Goal: Task Accomplishment & Management: Complete application form

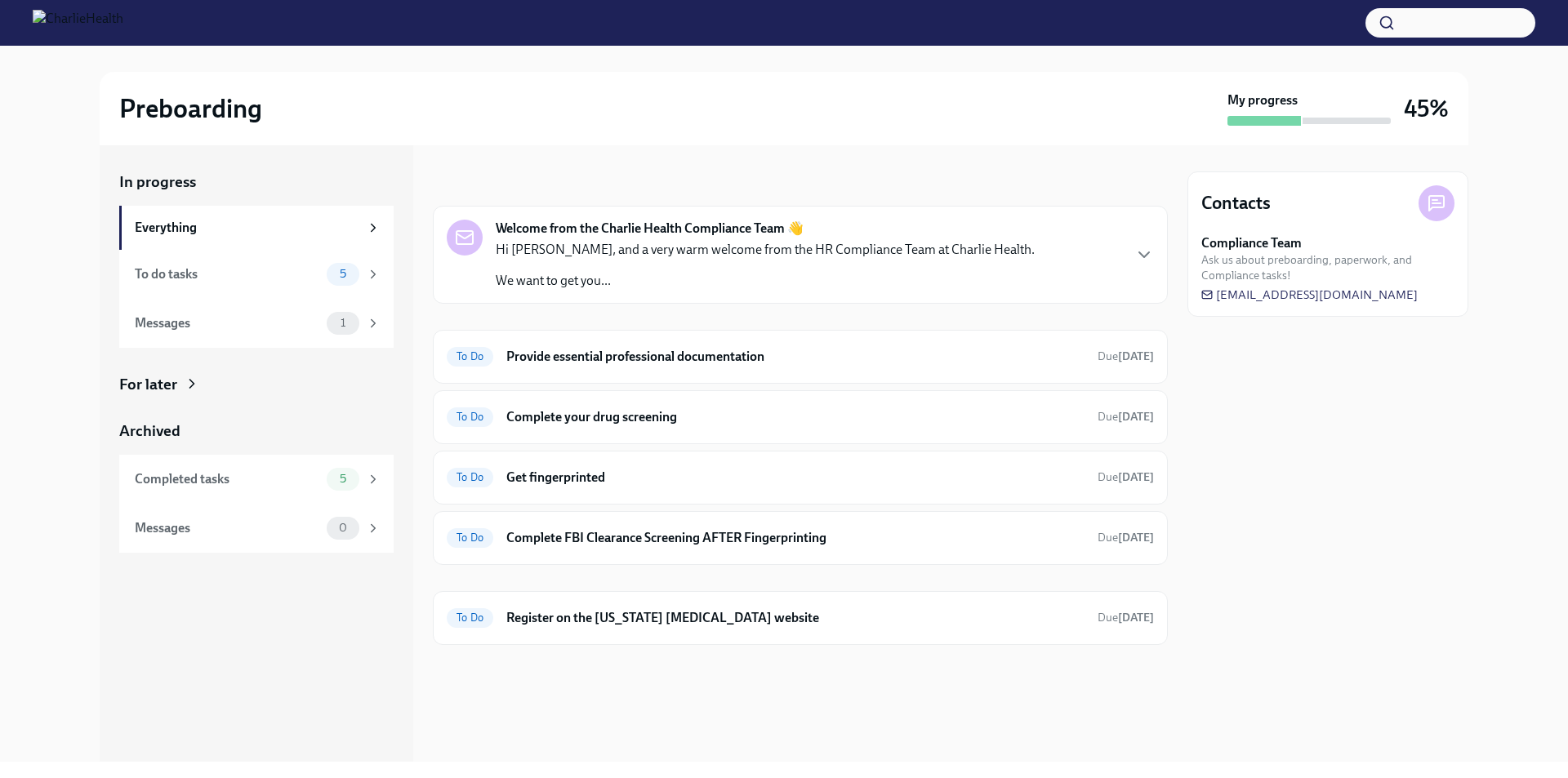
click at [871, 254] on p "Hi [PERSON_NAME], and a very warm welcome from the HR Compliance Team at Charli…" at bounding box center [765, 250] width 539 height 18
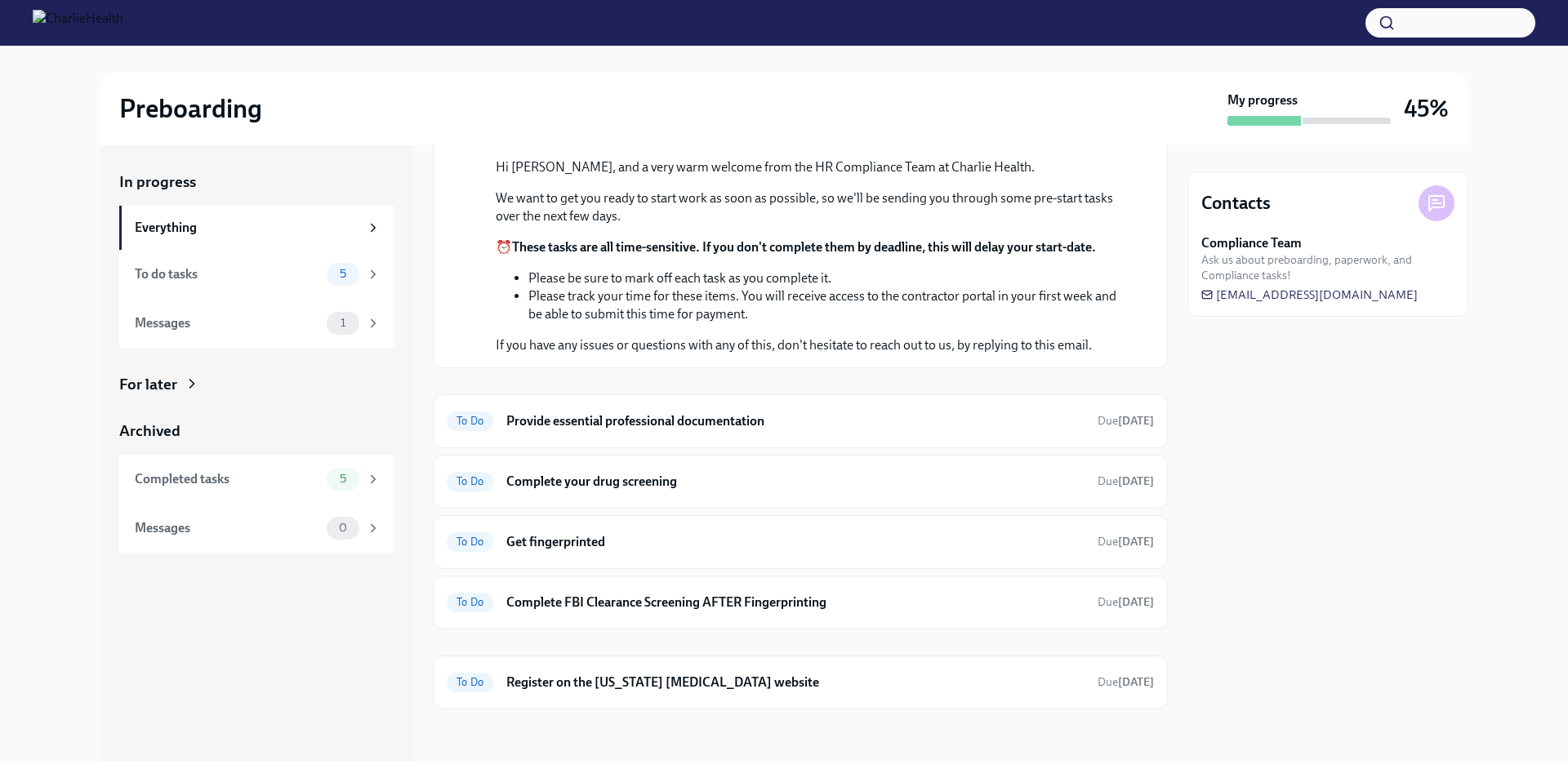
scroll to position [323, 0]
click at [888, 419] on h6 "Provide essential professional documentation" at bounding box center [795, 421] width 578 height 18
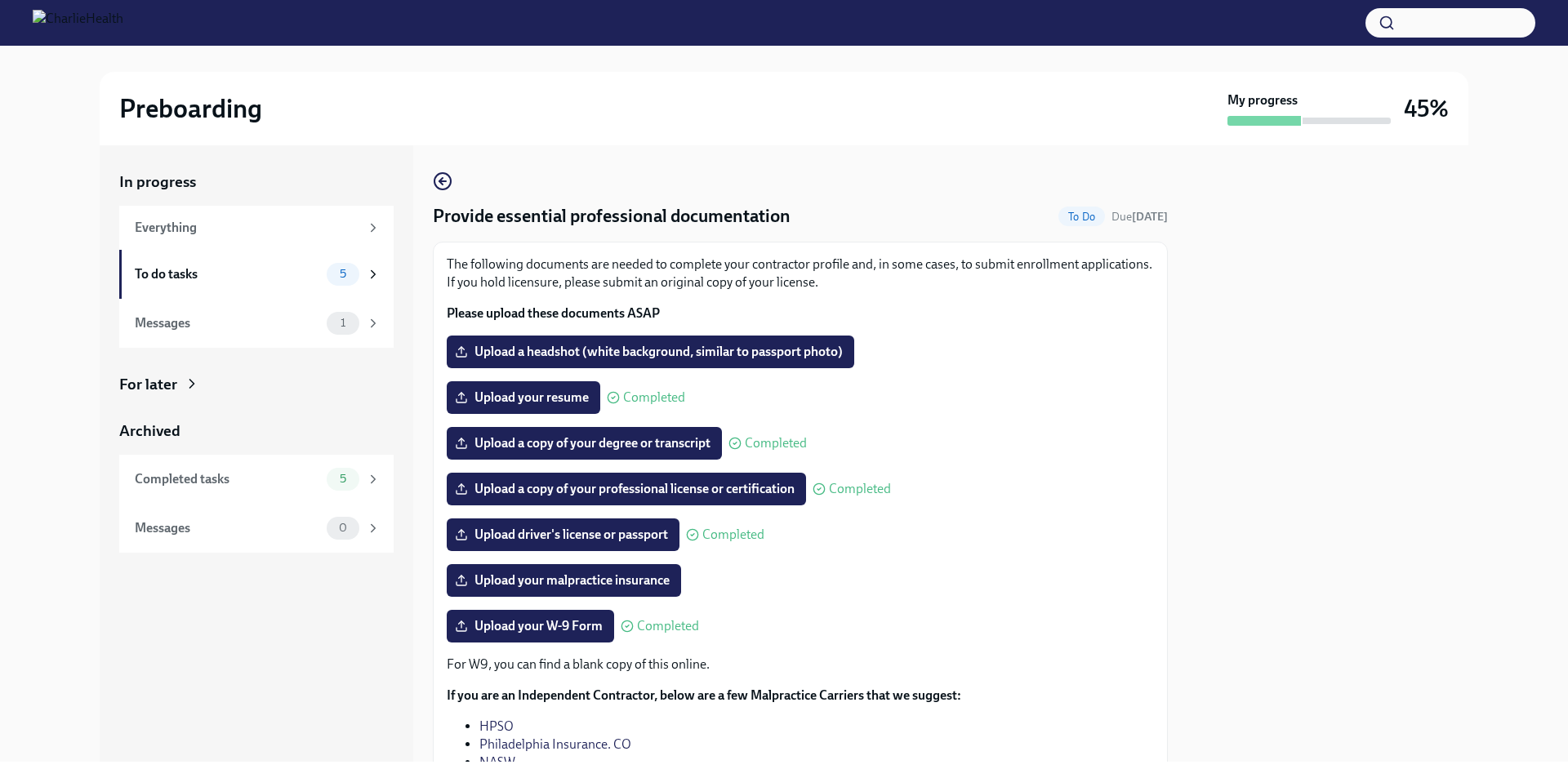
scroll to position [82, 0]
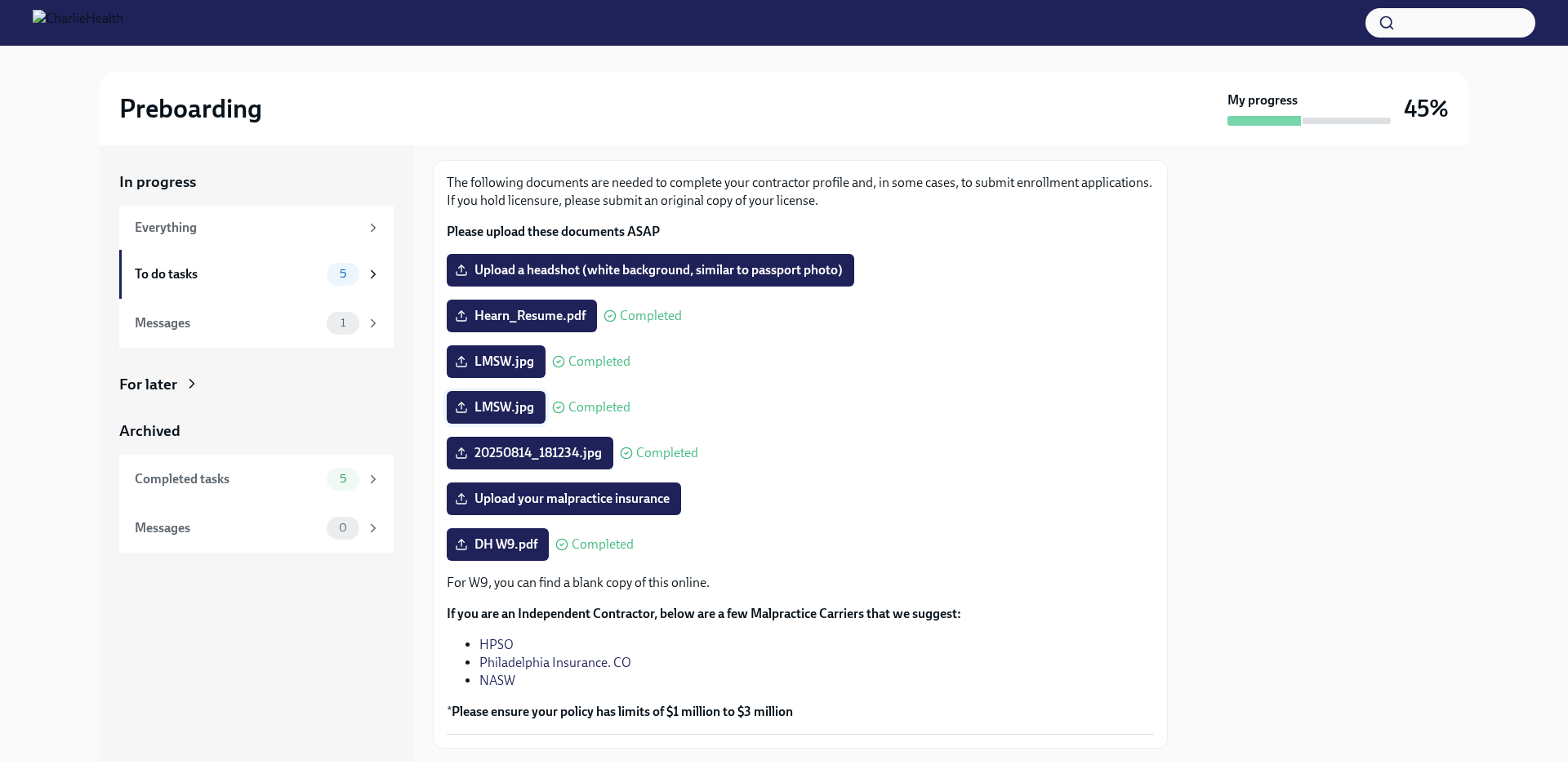
click at [528, 399] on label "LMSW.jpg" at bounding box center [495, 408] width 99 height 33
click at [0, 0] on input "LMSW.jpg" at bounding box center [0, 0] width 0 height 0
drag, startPoint x: 512, startPoint y: 413, endPoint x: 981, endPoint y: 395, distance: 469.3
click at [979, 392] on div "LMSW.jpg Completed" at bounding box center [800, 408] width 707 height 33
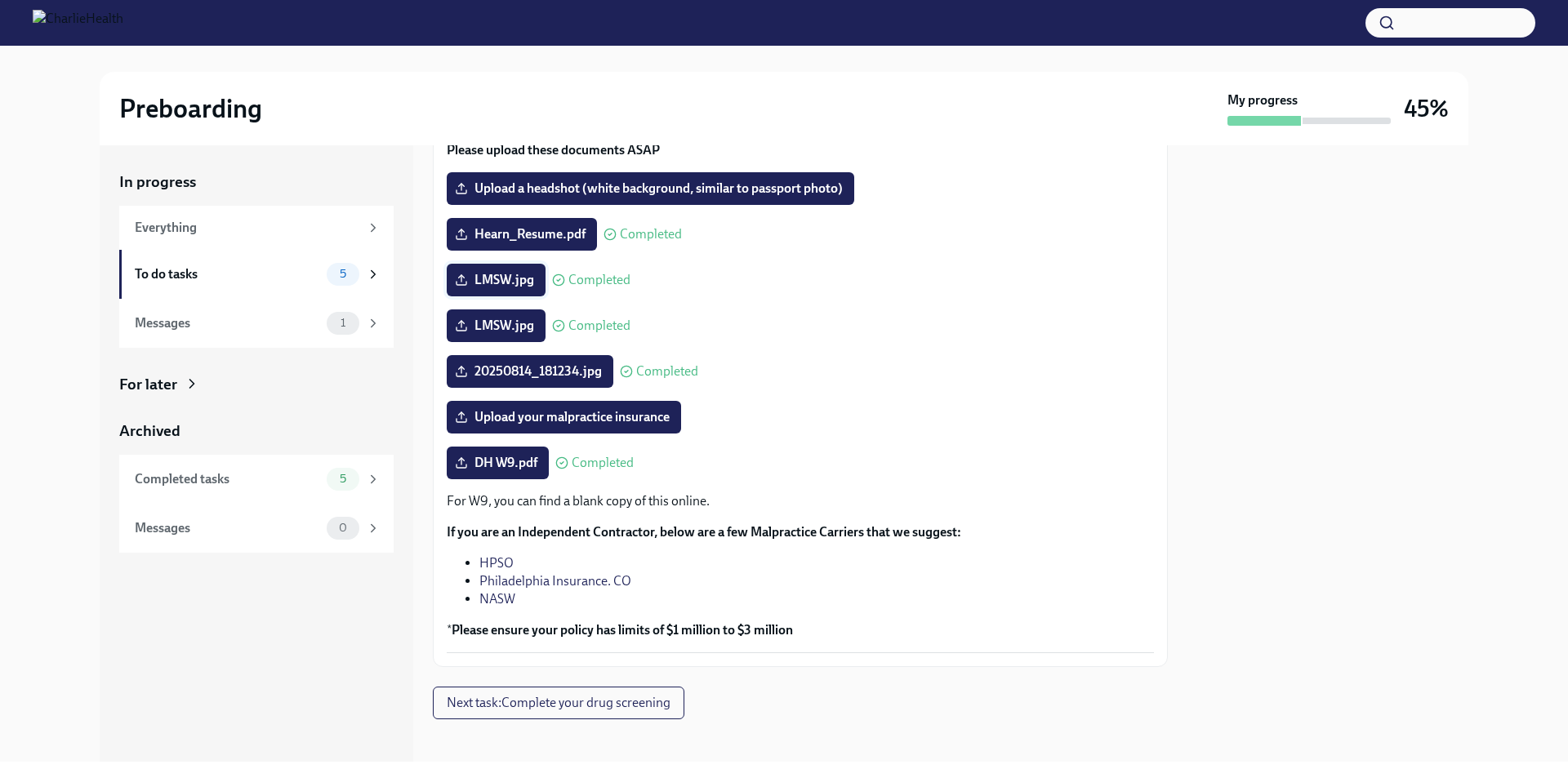
click at [533, 275] on span "LMSW.jpg" at bounding box center [496, 280] width 76 height 16
click at [0, 0] on input "LMSW.jpg" at bounding box center [0, 0] width 0 height 0
click at [506, 313] on label "LMSW.jpg" at bounding box center [495, 326] width 99 height 33
click at [0, 0] on input "LMSW.jpg" at bounding box center [0, 0] width 0 height 0
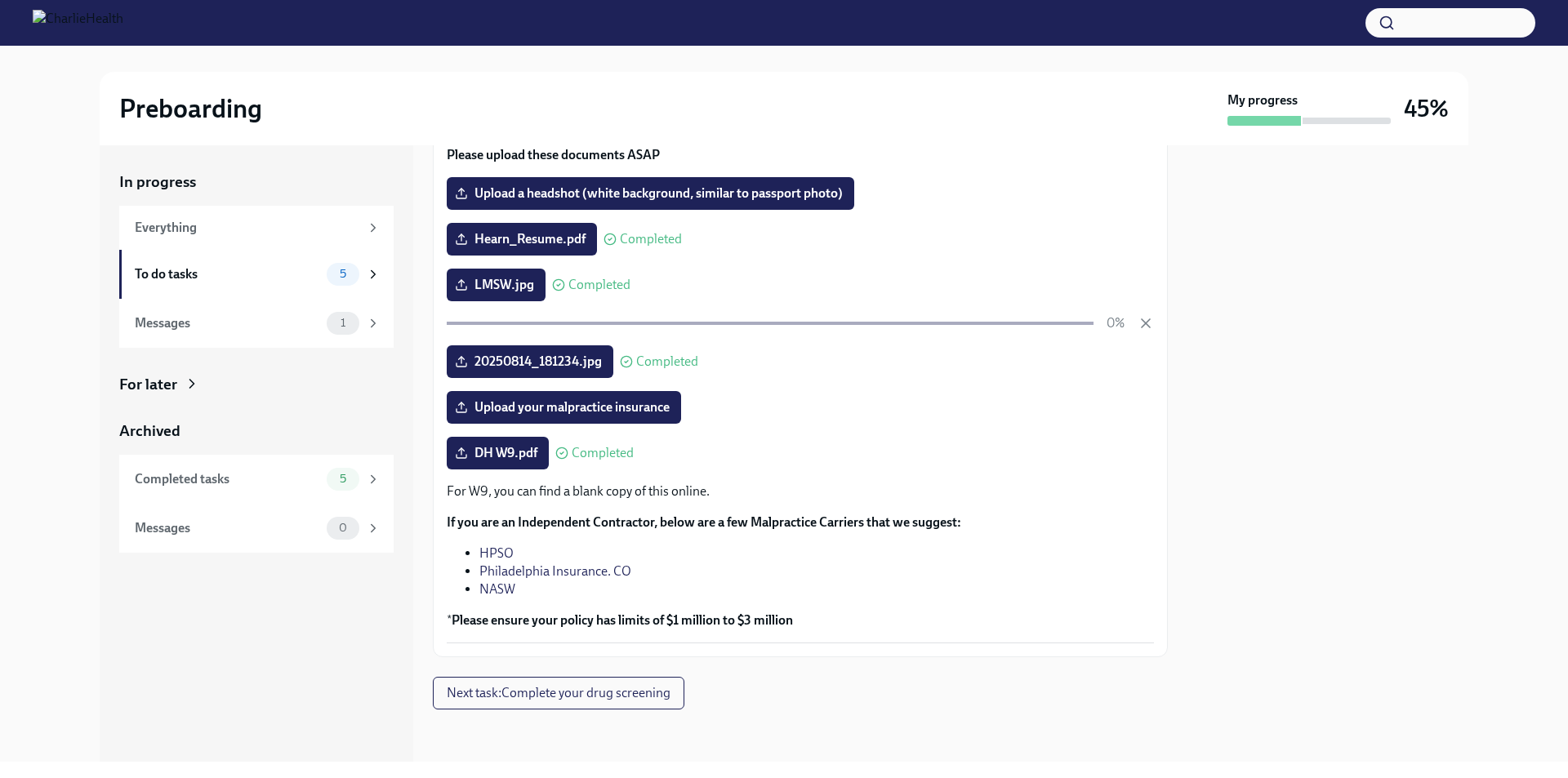
scroll to position [158, 0]
click at [530, 358] on span "20250814_181234.jpg" at bounding box center [530, 361] width 144 height 16
click at [0, 0] on input "20250814_181234.jpg" at bounding box center [0, 0] width 0 height 0
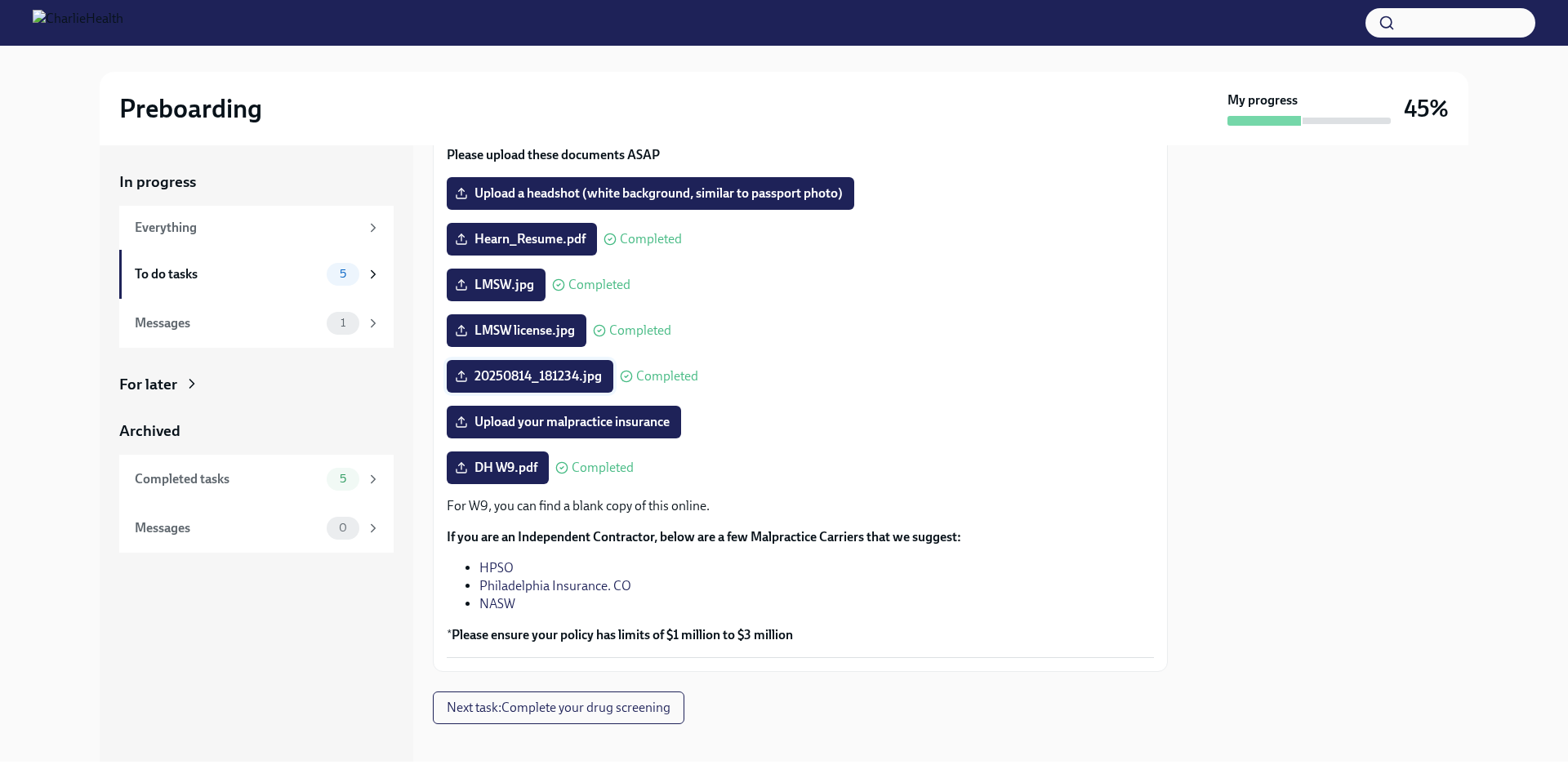
click at [558, 375] on span "20250814_181234.jpg" at bounding box center [530, 377] width 144 height 16
click at [0, 0] on input "20250814_181234.jpg" at bounding box center [0, 0] width 0 height 0
click at [504, 292] on span "LMSW.jpg" at bounding box center [496, 285] width 76 height 16
click at [0, 0] on input "LMSW.jpg" at bounding box center [0, 0] width 0 height 0
click at [603, 373] on label "20250814_181234.jpg" at bounding box center [530, 377] width 167 height 33
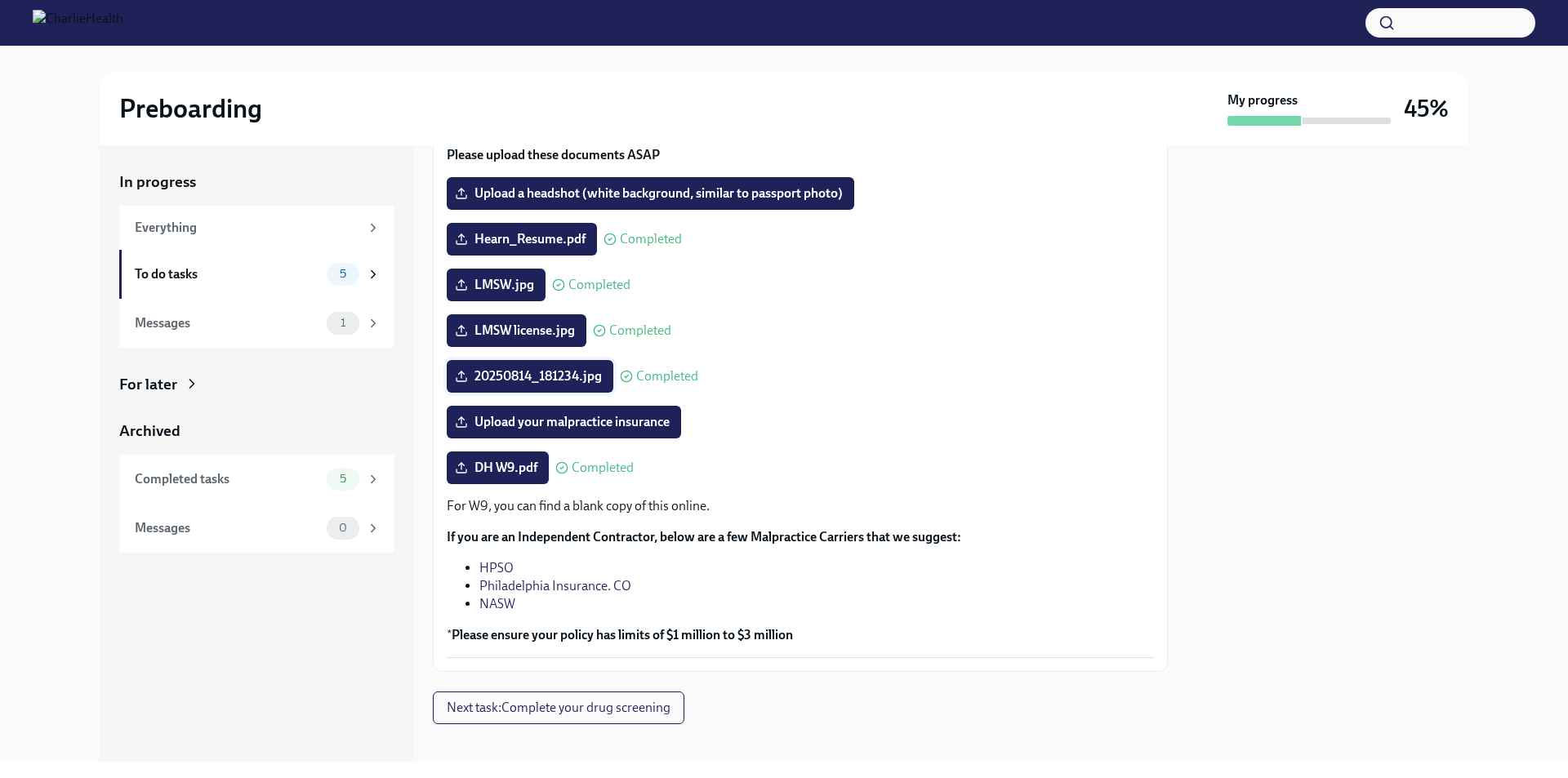
click at [0, 0] on input "20250814_181234.jpg" at bounding box center [0, 0] width 0 height 0
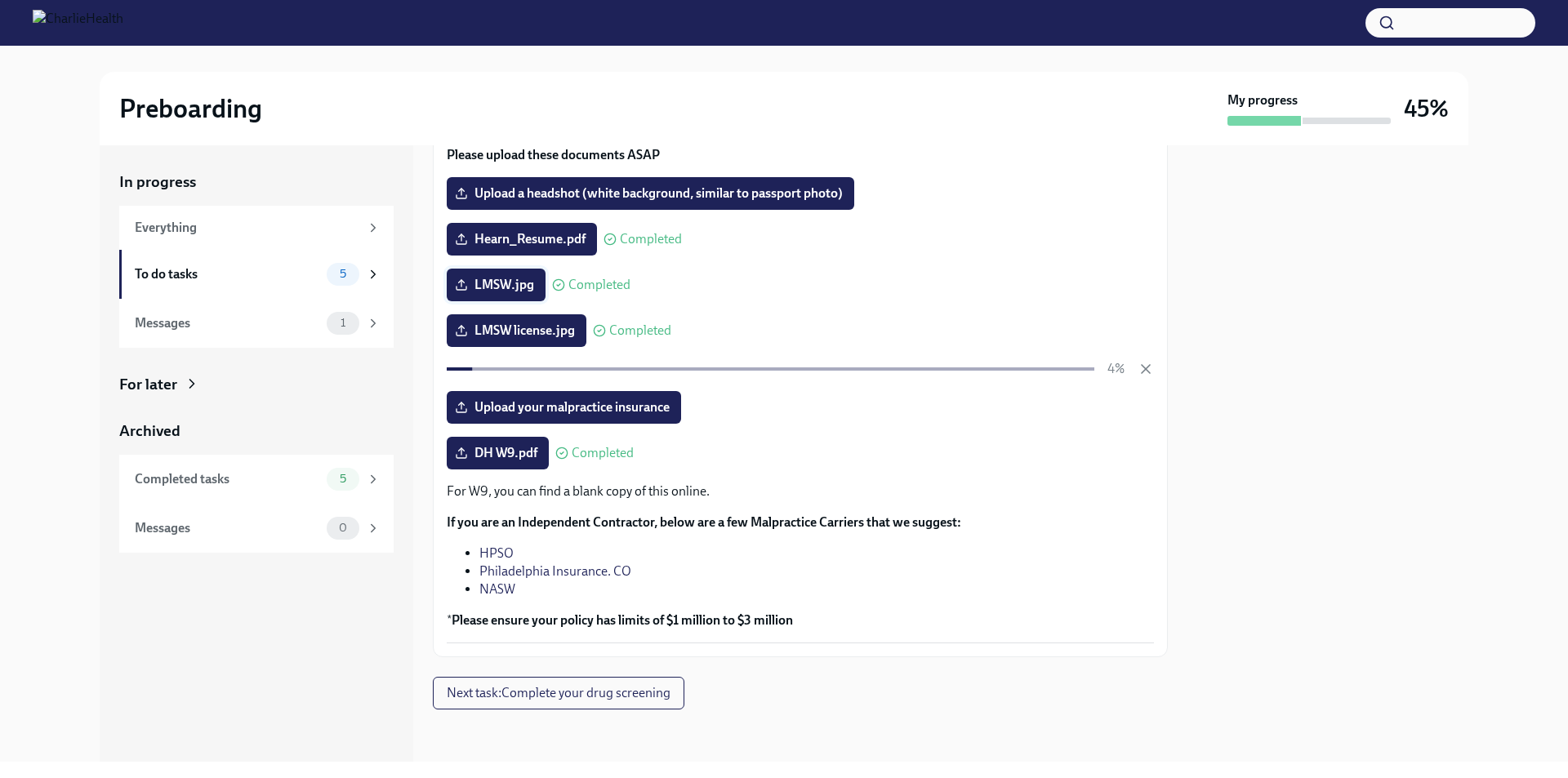
click at [486, 284] on span "LMSW.jpg" at bounding box center [496, 285] width 76 height 16
click at [0, 0] on input "LMSW.jpg" at bounding box center [0, 0] width 0 height 0
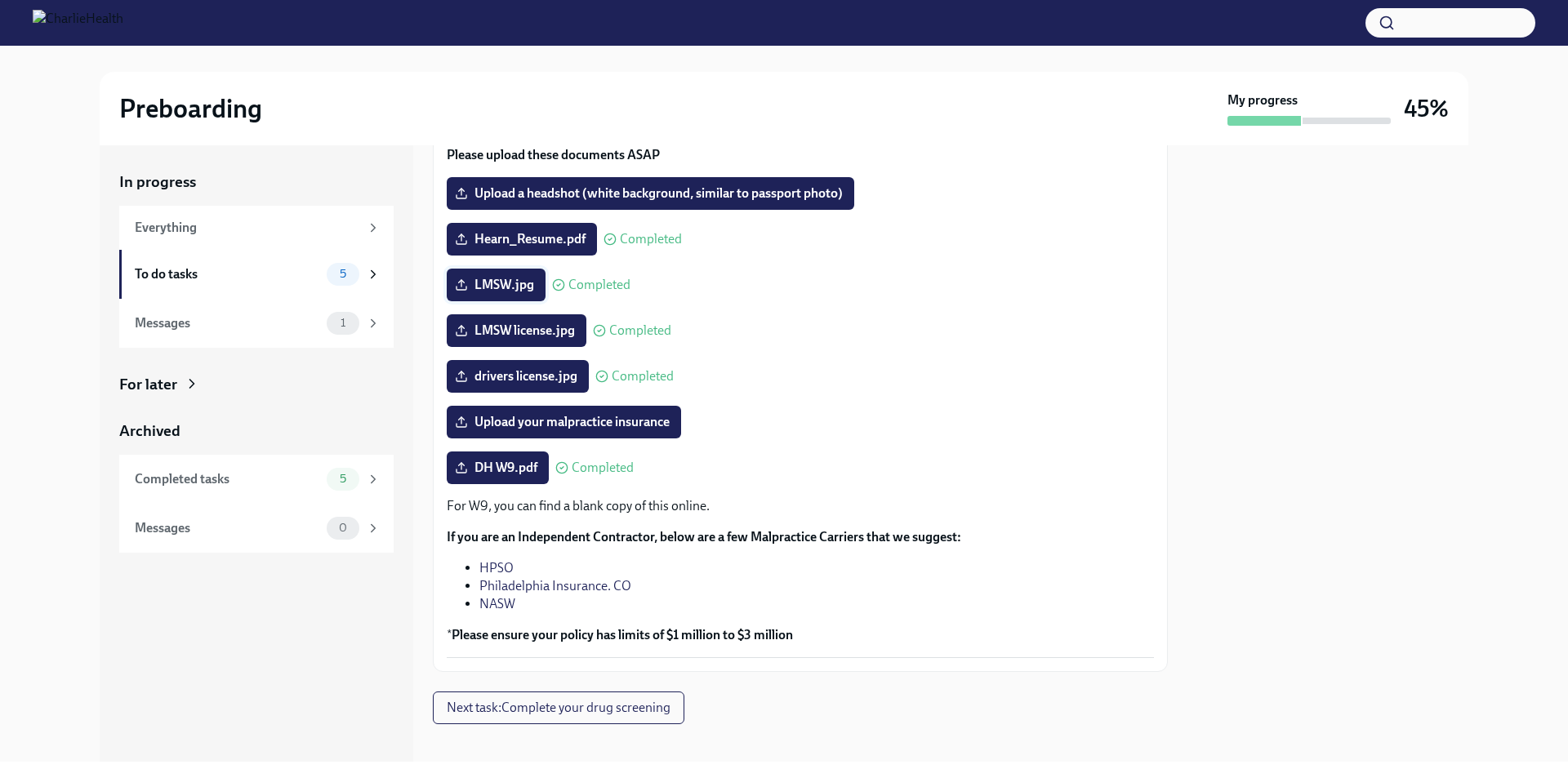
click at [512, 283] on span "LMSW.jpg" at bounding box center [496, 285] width 76 height 16
click at [0, 0] on input "LMSW.jpg" at bounding box center [0, 0] width 0 height 0
click at [240, 329] on div "Messages" at bounding box center [227, 323] width 186 height 18
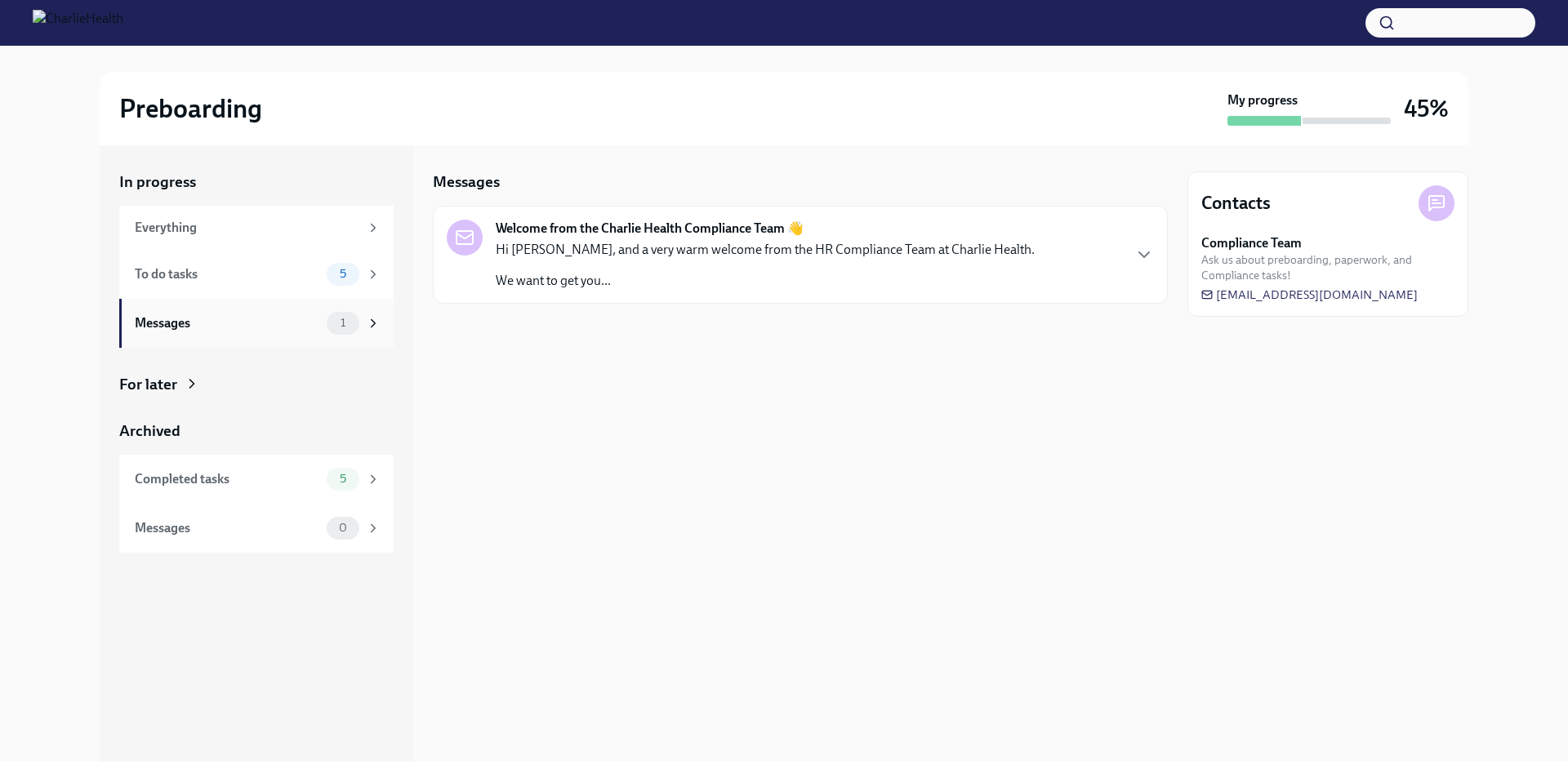
click at [232, 306] on div "Messages 1" at bounding box center [256, 323] width 274 height 49
click at [230, 277] on div "To do tasks" at bounding box center [227, 274] width 186 height 18
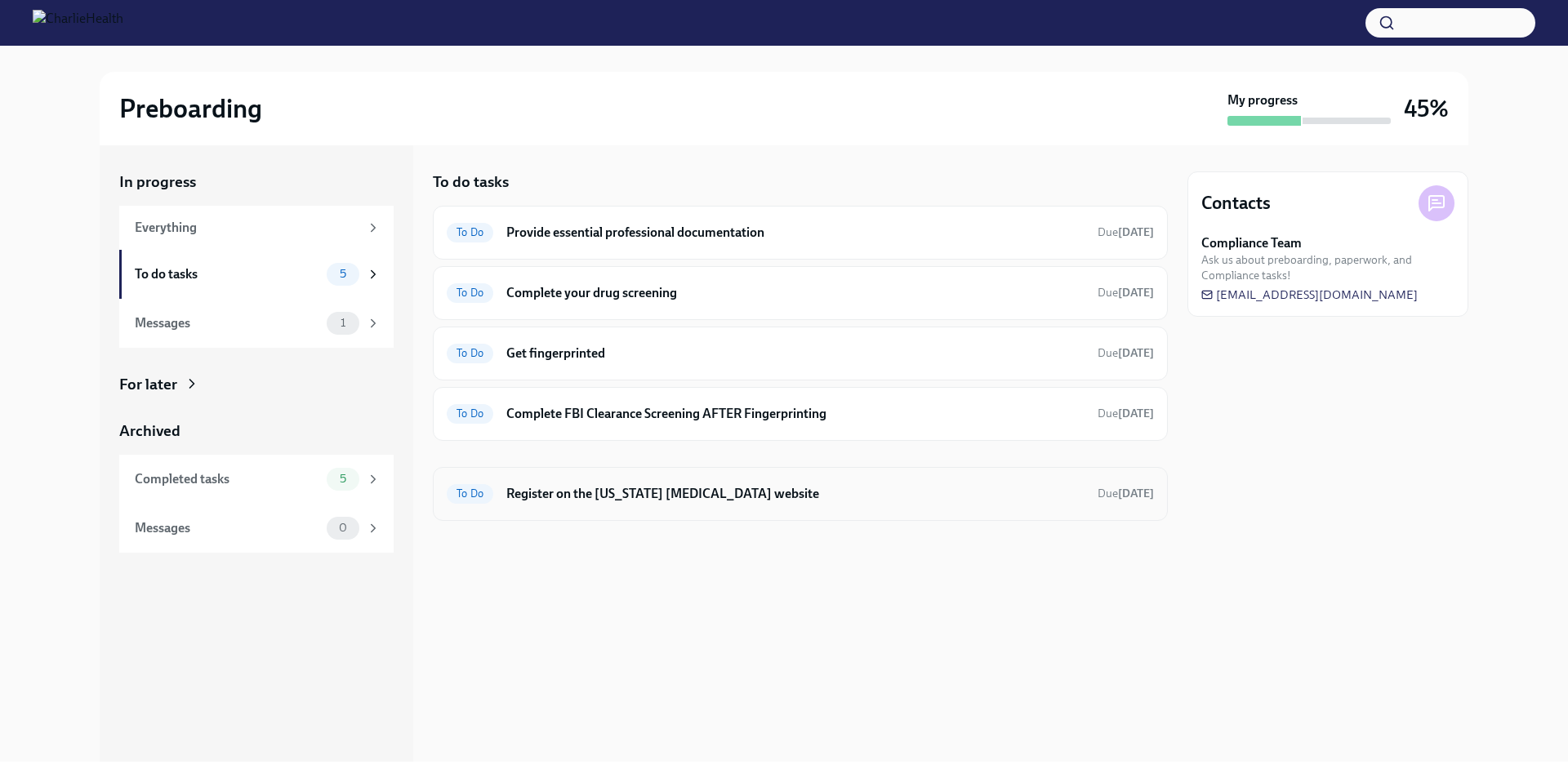
click at [706, 500] on h6 "Register on the [US_STATE] [MEDICAL_DATA] website" at bounding box center [795, 495] width 578 height 18
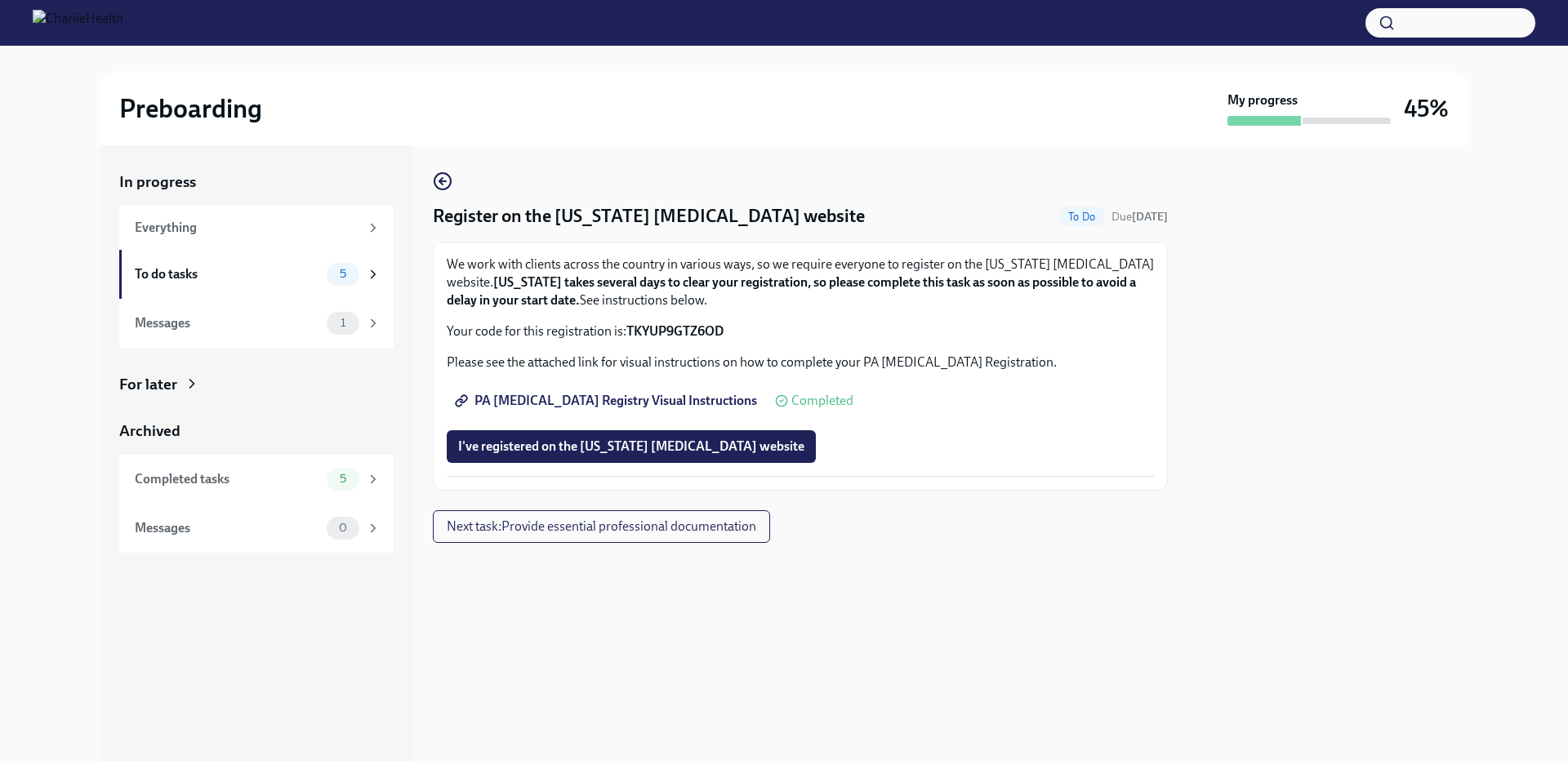
click at [672, 330] on strong "TKYUP9GTZ6OD" at bounding box center [675, 331] width 97 height 15
click at [901, 388] on div "PA [MEDICAL_DATA] Registry Visual Instructions Completed" at bounding box center [800, 401] width 707 height 33
click at [178, 336] on div "Messages 1" at bounding box center [256, 323] width 274 height 49
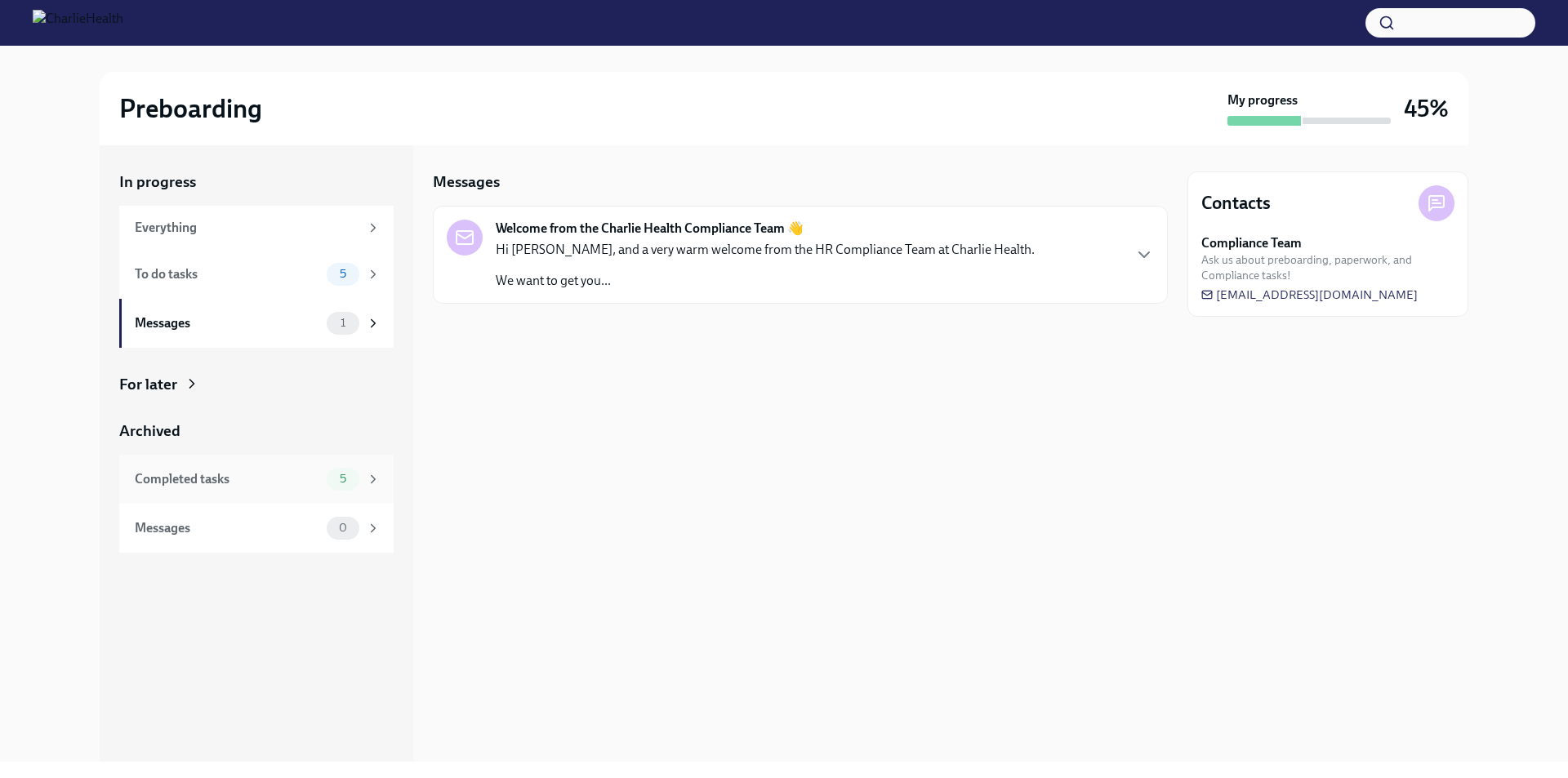
click at [208, 490] on div "Completed tasks 5" at bounding box center [257, 479] width 245 height 23
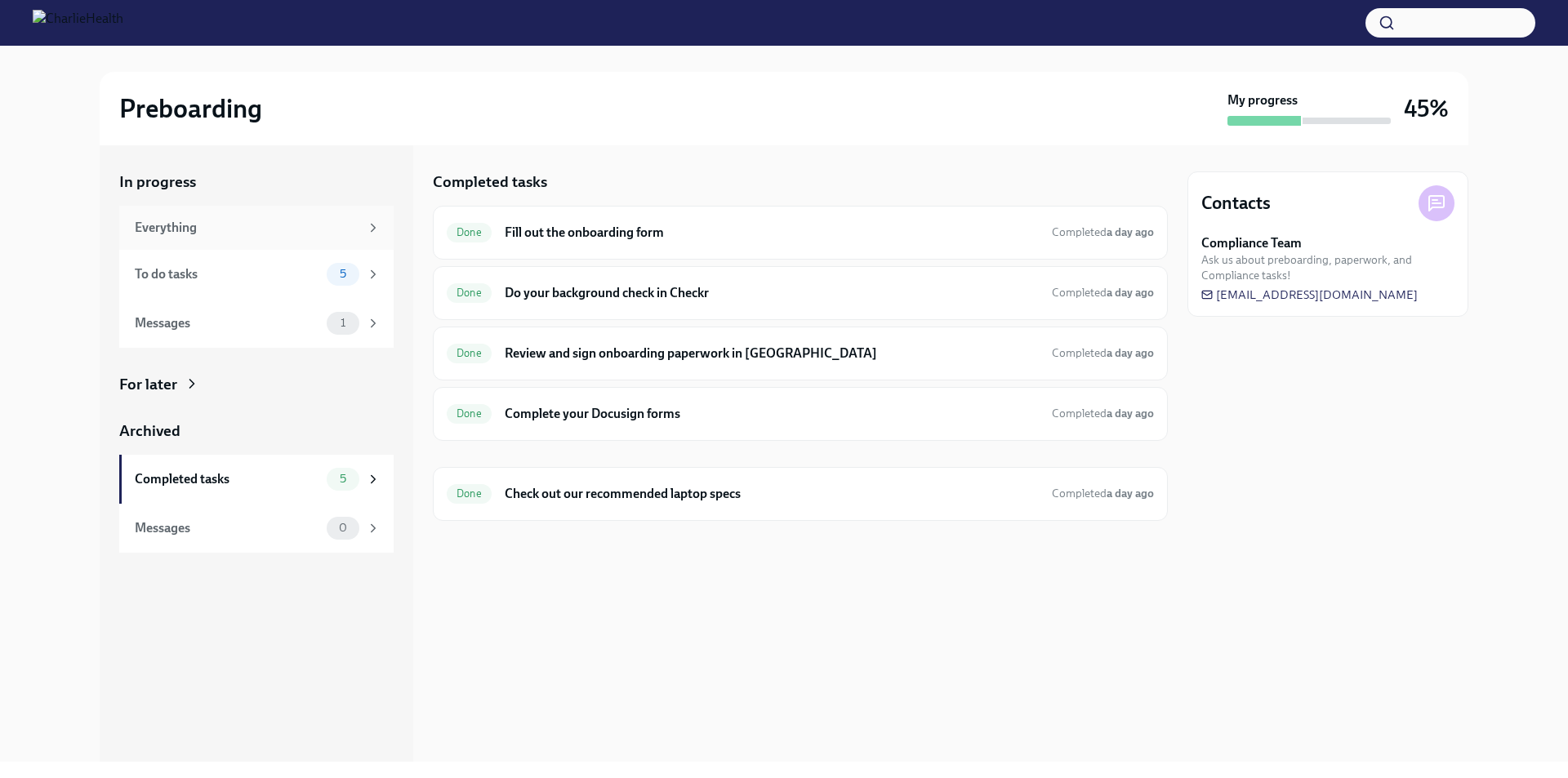
click at [156, 216] on div "Everything" at bounding box center [256, 227] width 274 height 44
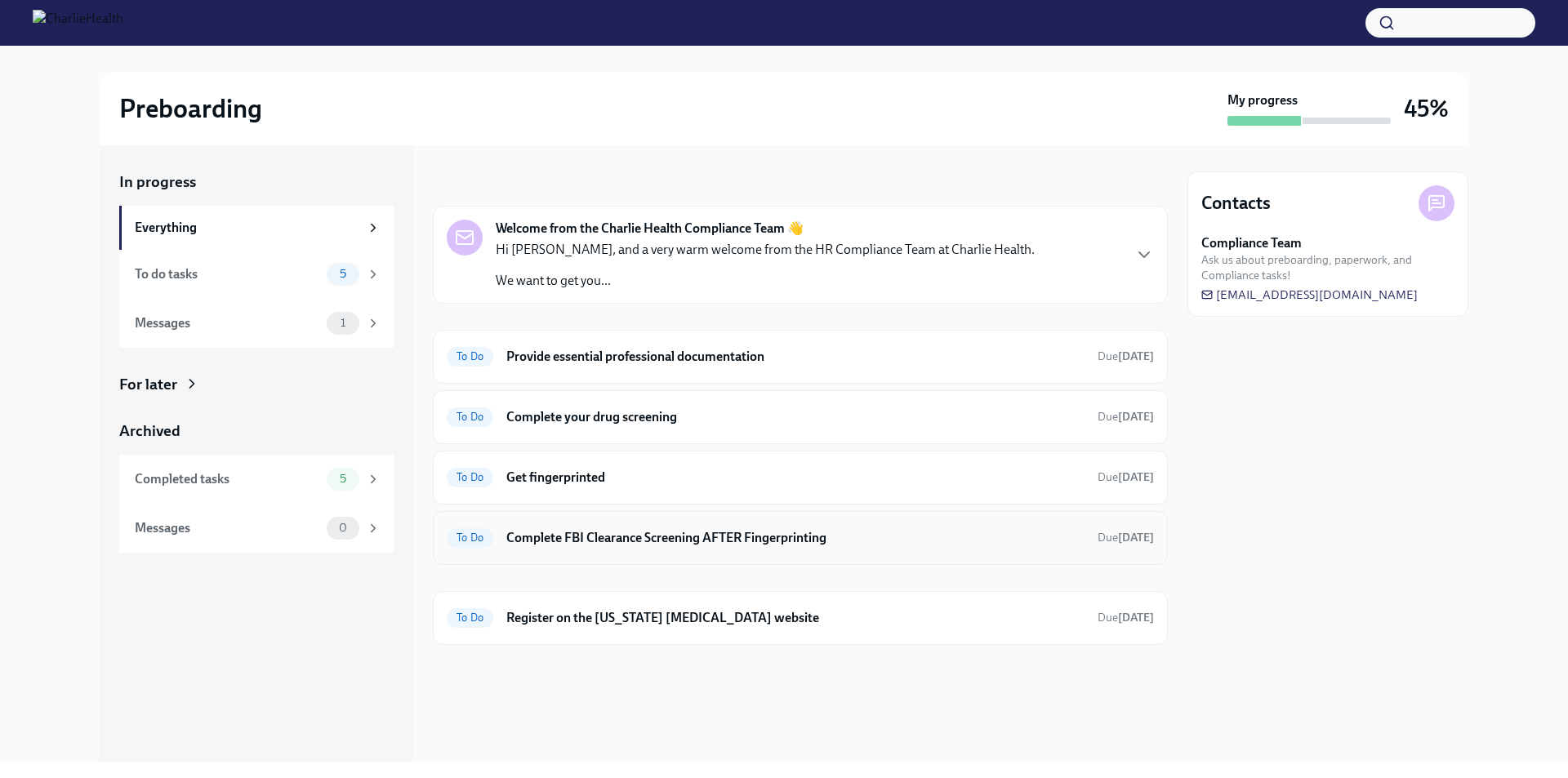
click at [774, 546] on h6 "Complete FBI Clearance Screening AFTER Fingerprinting" at bounding box center [795, 538] width 578 height 18
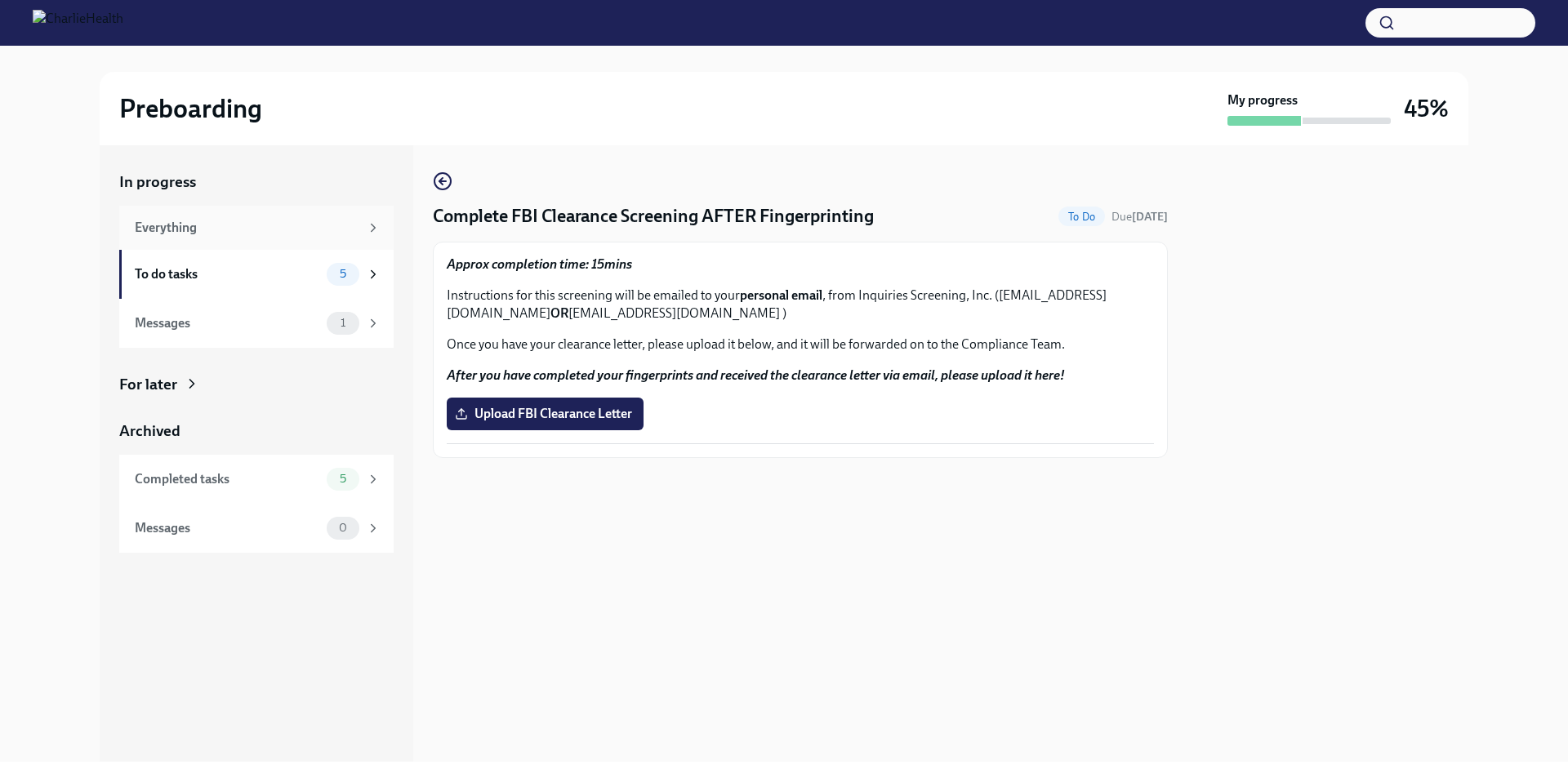
click at [142, 219] on div "Everything" at bounding box center [247, 228] width 225 height 18
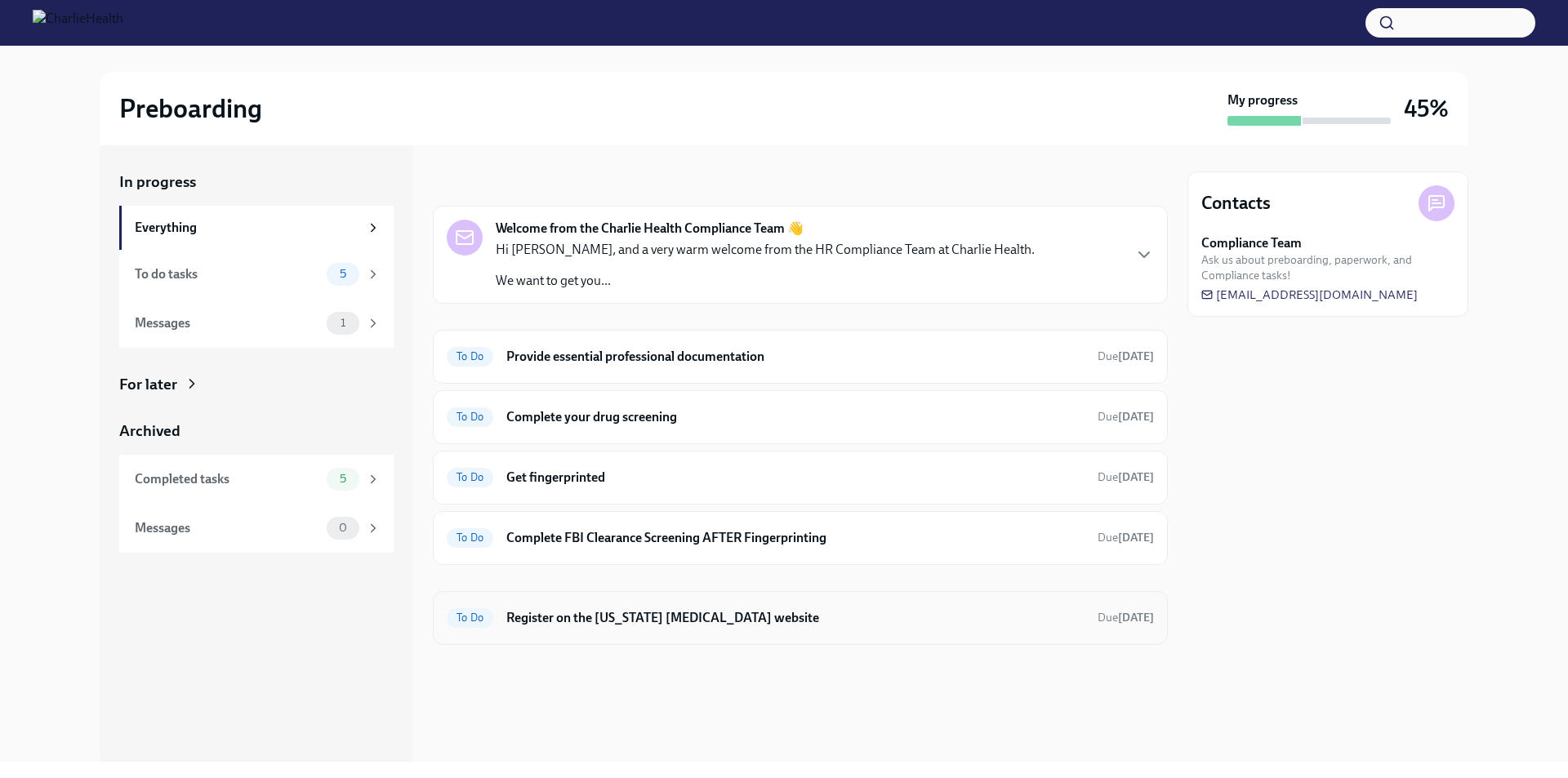
click at [757, 611] on h6 "Register on the [US_STATE] [MEDICAL_DATA] website" at bounding box center [795, 619] width 578 height 18
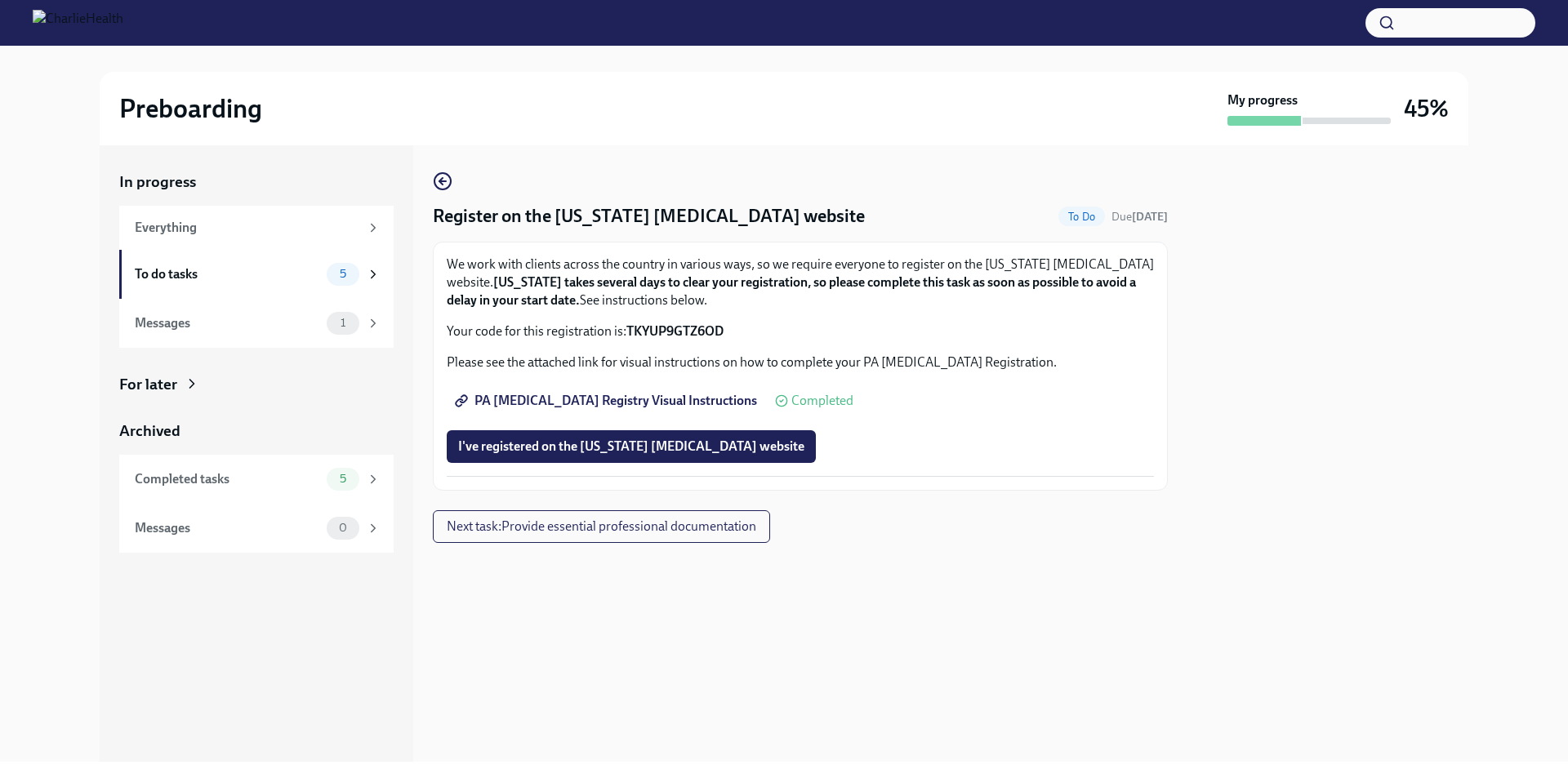
click at [982, 683] on div "Register on the [US_STATE] [MEDICAL_DATA] website To Do Due [DATE] We work with…" at bounding box center [801, 454] width 736 height 617
click at [792, 395] on span "Completed" at bounding box center [822, 401] width 63 height 13
click at [761, 392] on div "PA [MEDICAL_DATA] Registry Visual Instructions Completed" at bounding box center [649, 401] width 407 height 33
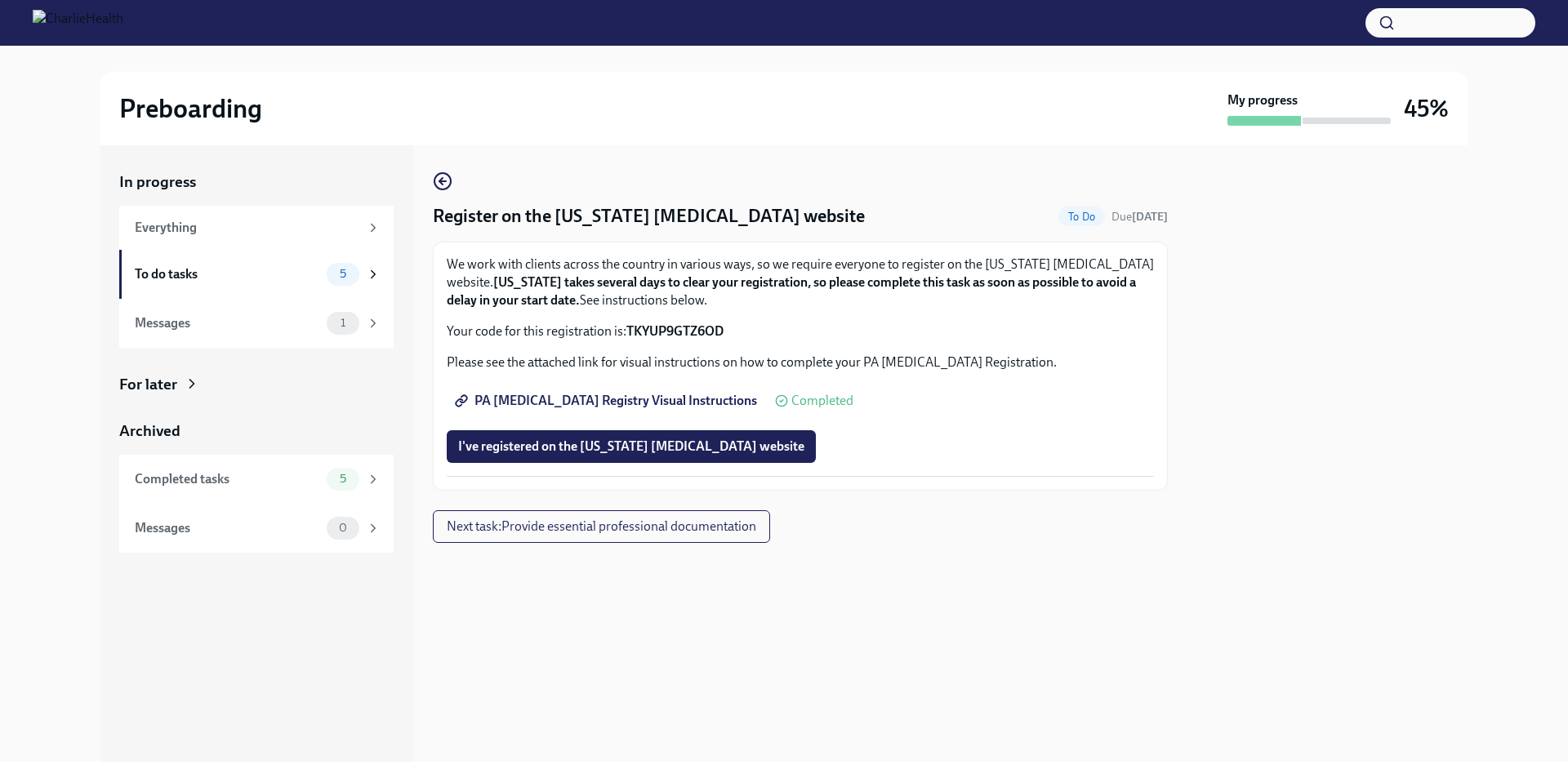
click at [1139, 507] on div "Register on the [US_STATE] [MEDICAL_DATA] website To Do Due [DATE] We work with…" at bounding box center [801, 357] width 736 height 371
drag, startPoint x: 361, startPoint y: 176, endPoint x: 402, endPoint y: 255, distance: 89.0
click at [398, 248] on div "Preboarding My progress 45% In progress Everything To do tasks 5 Messages 1 For…" at bounding box center [784, 404] width 1568 height 716
click at [857, 350] on div "We work with clients across the country in various ways, so we require everyone…" at bounding box center [800, 366] width 707 height 221
click at [226, 474] on div "Completed tasks" at bounding box center [227, 479] width 186 height 18
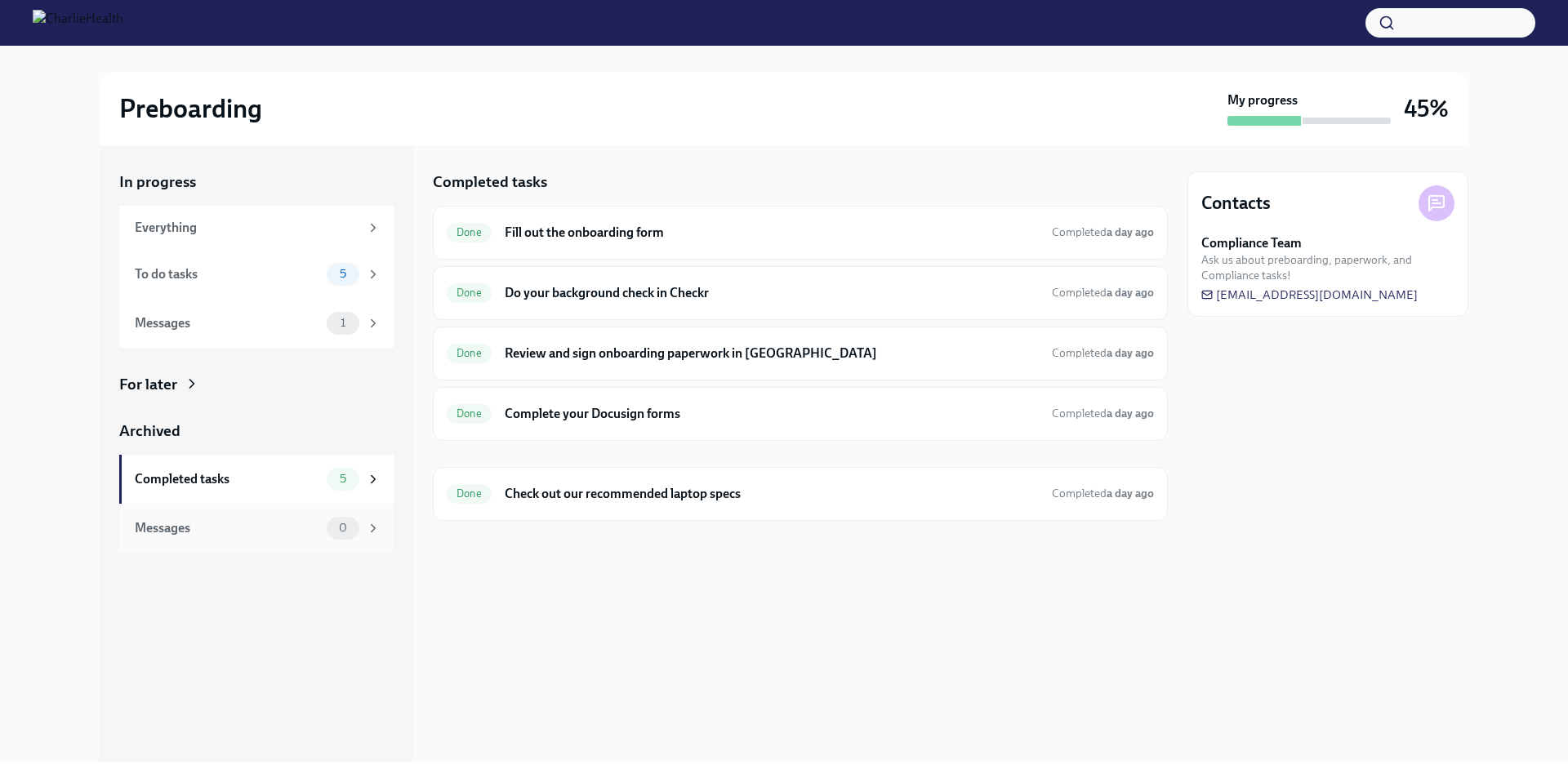
click at [239, 534] on div "Messages" at bounding box center [227, 529] width 186 height 18
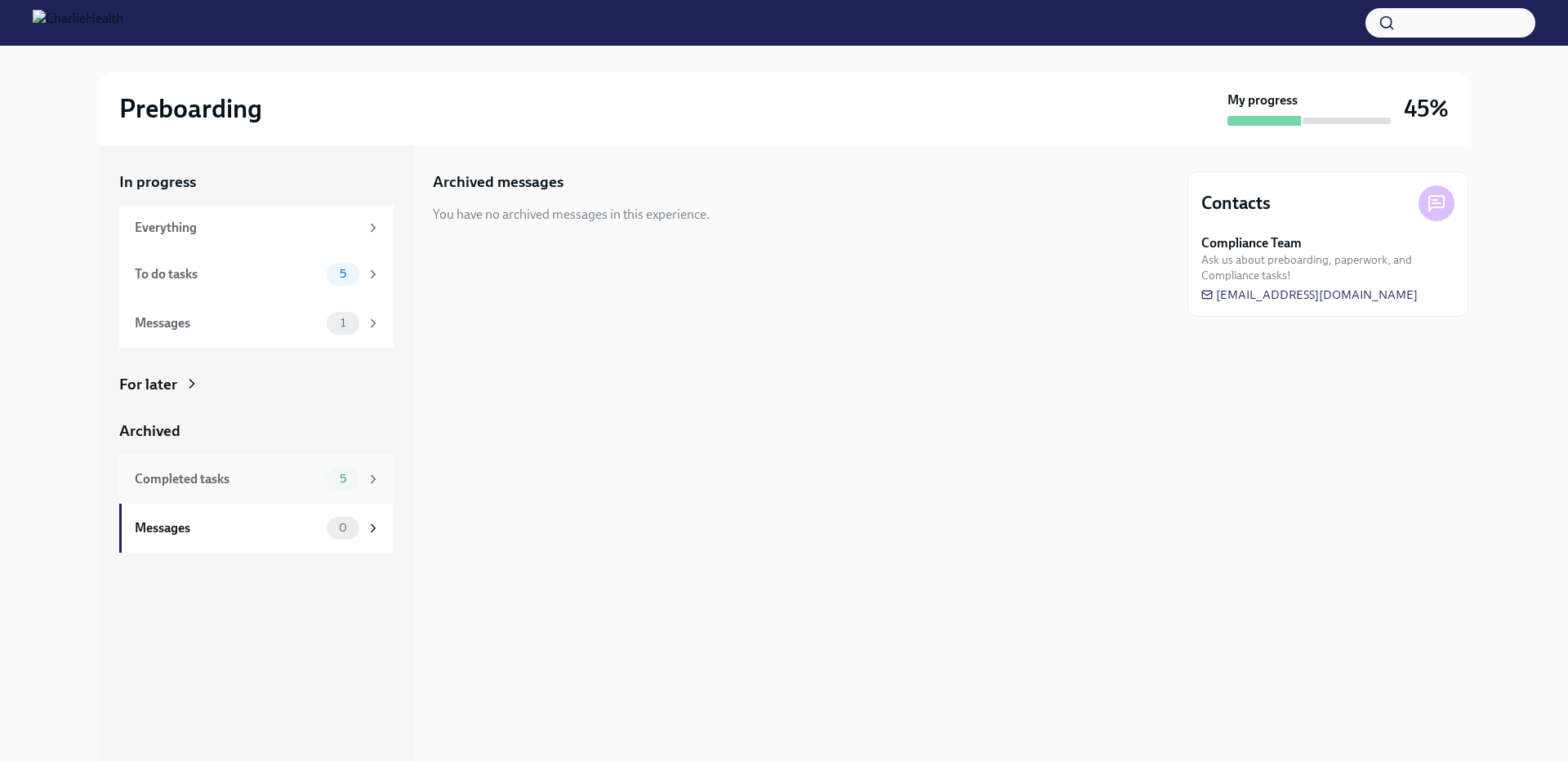
click at [237, 464] on div "Completed tasks 5" at bounding box center [256, 479] width 274 height 49
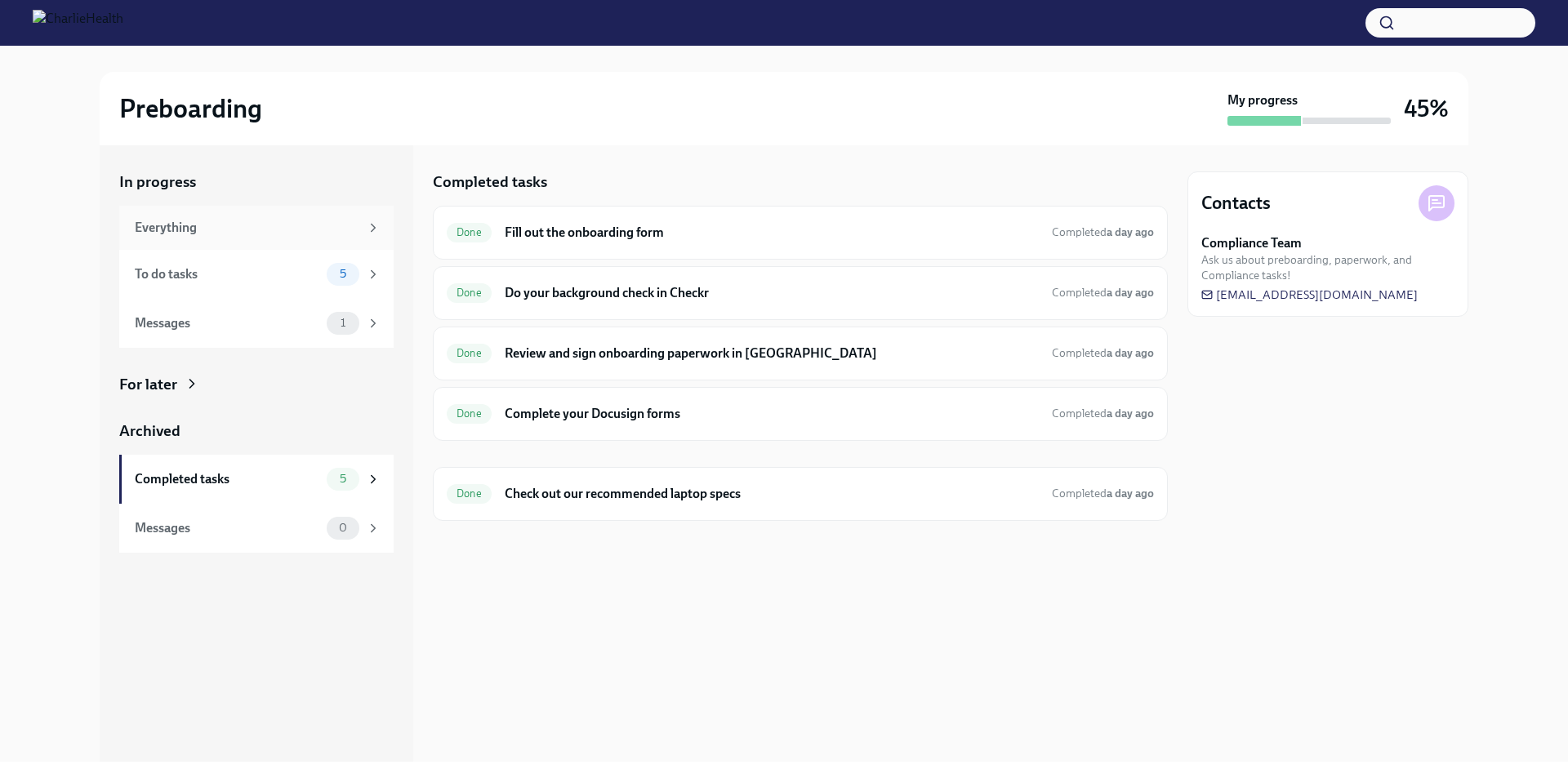
click at [232, 220] on div "Everything" at bounding box center [247, 228] width 225 height 18
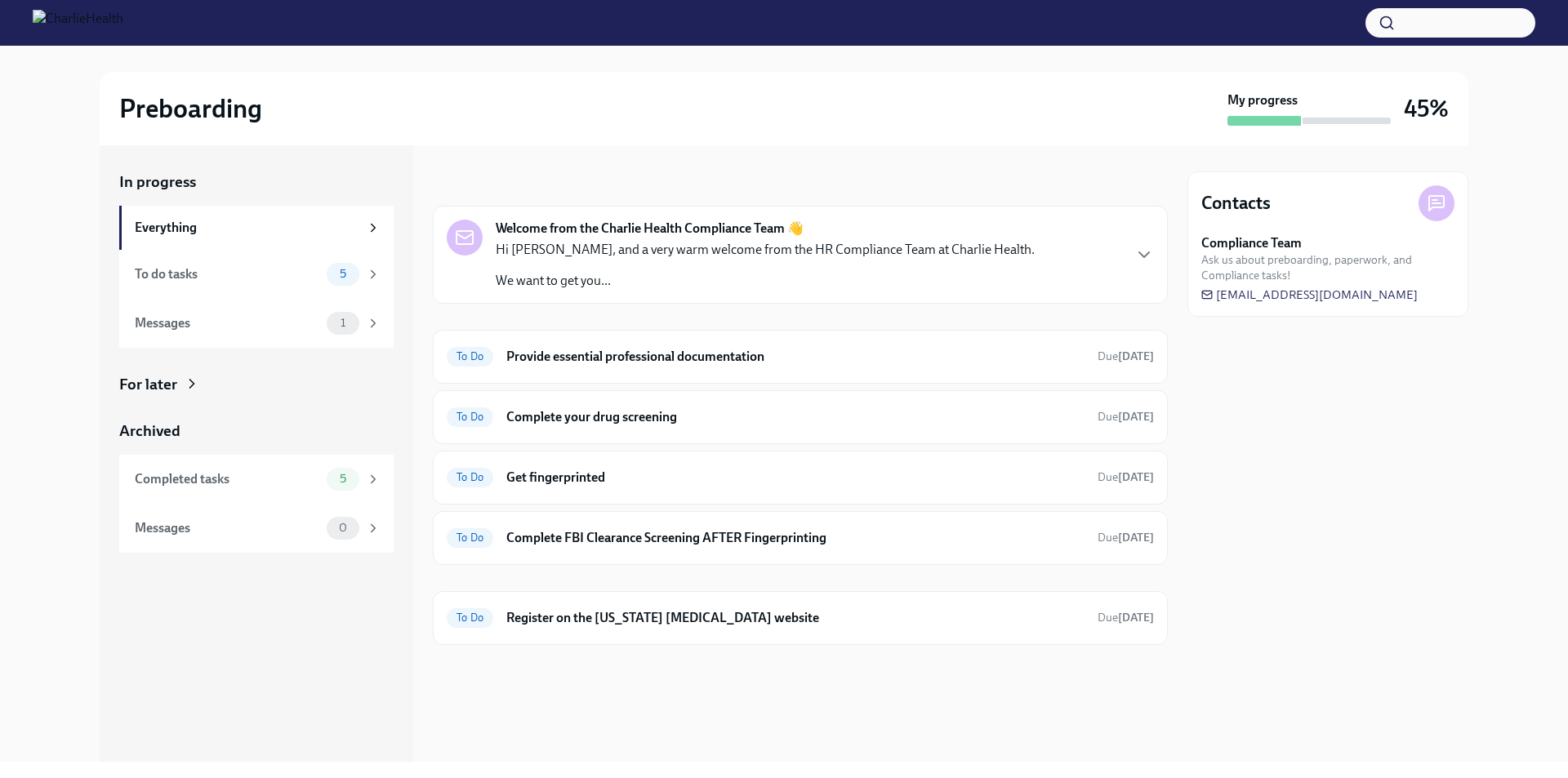
click at [618, 266] on div "Hi [PERSON_NAME], and a very warm welcome from the HR Compliance Team at Charli…" at bounding box center [765, 265] width 539 height 49
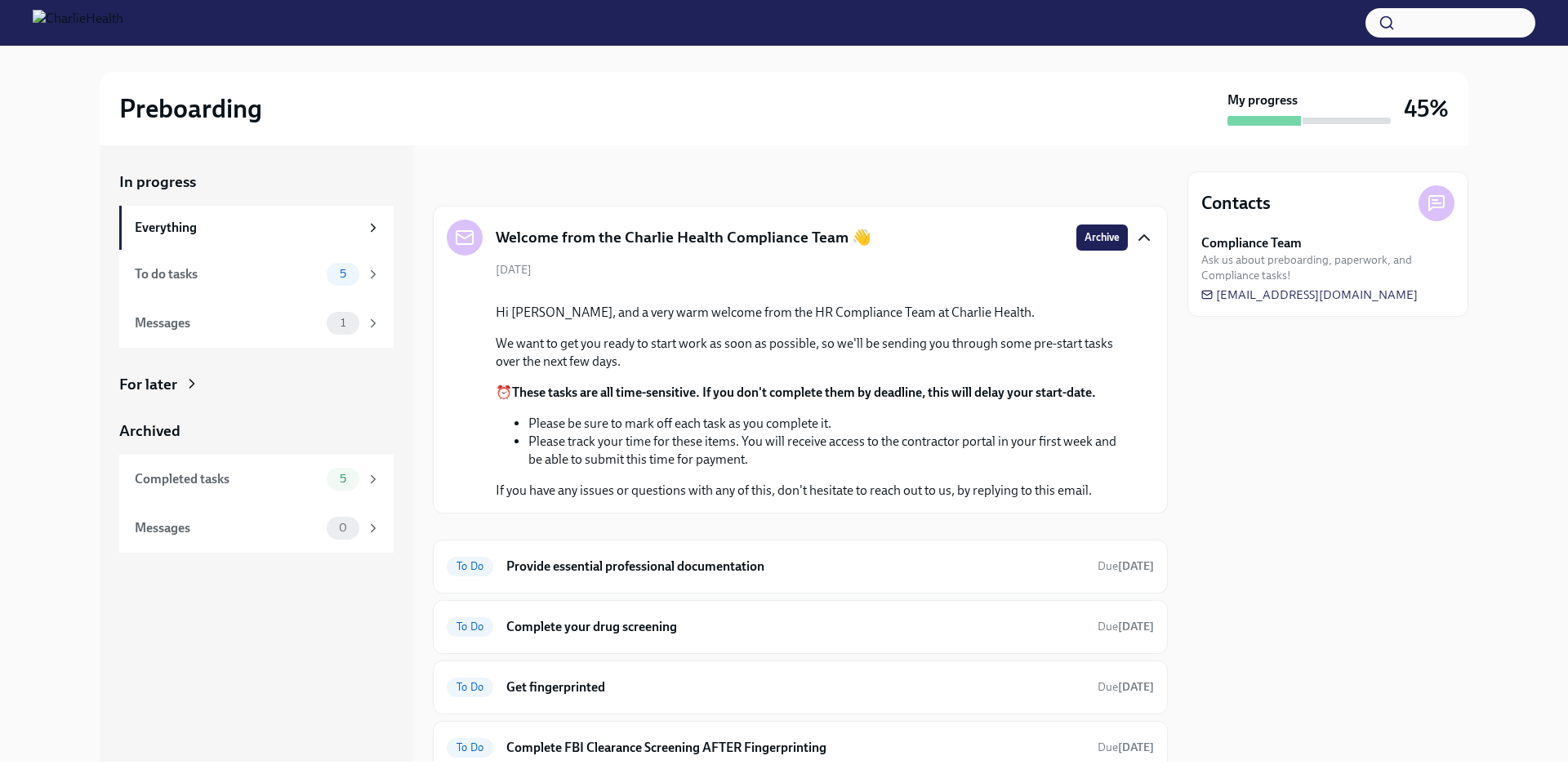
click at [1140, 238] on icon "button" at bounding box center [1144, 237] width 10 height 5
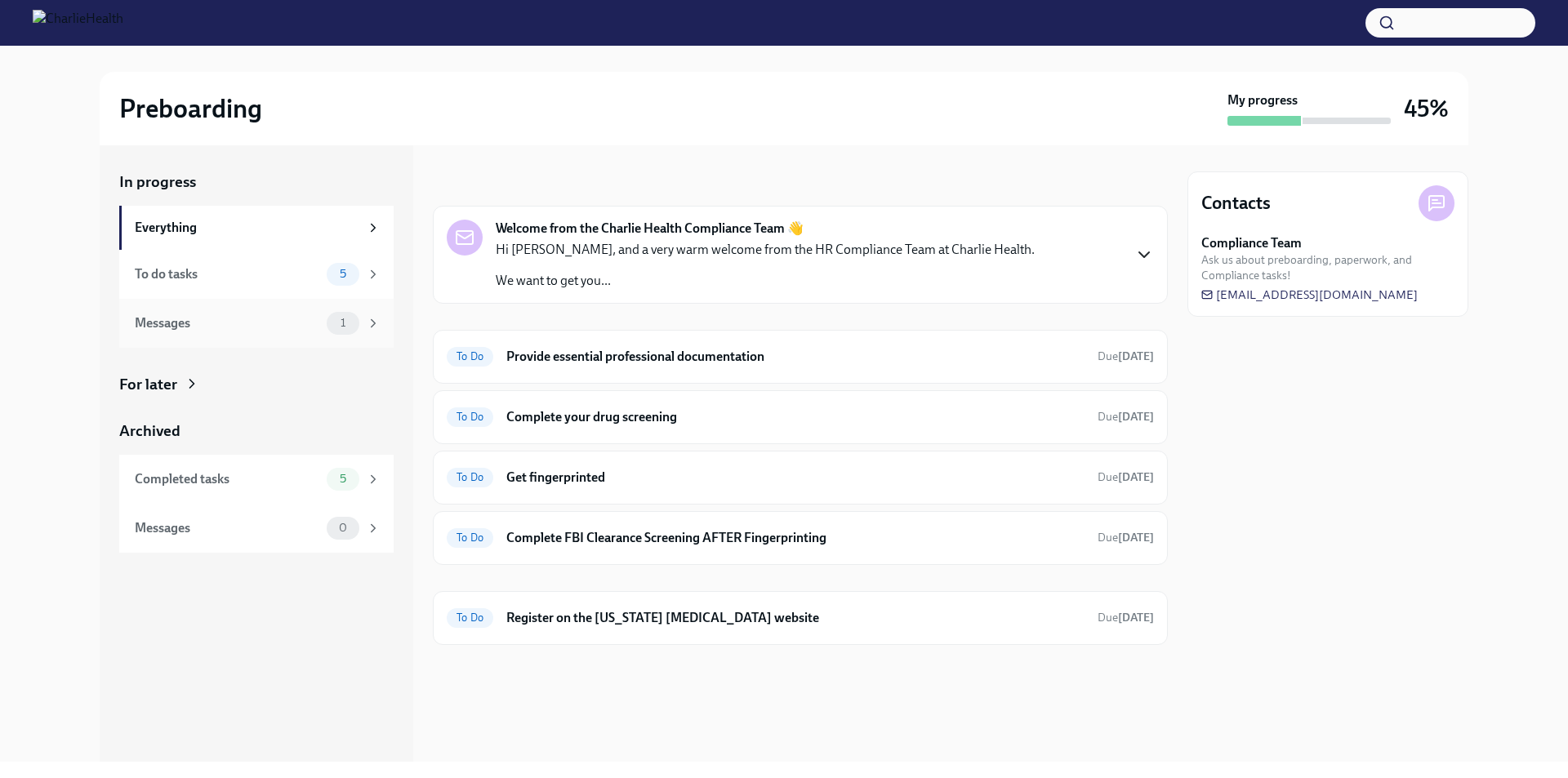
click at [202, 321] on div "Messages" at bounding box center [227, 323] width 186 height 18
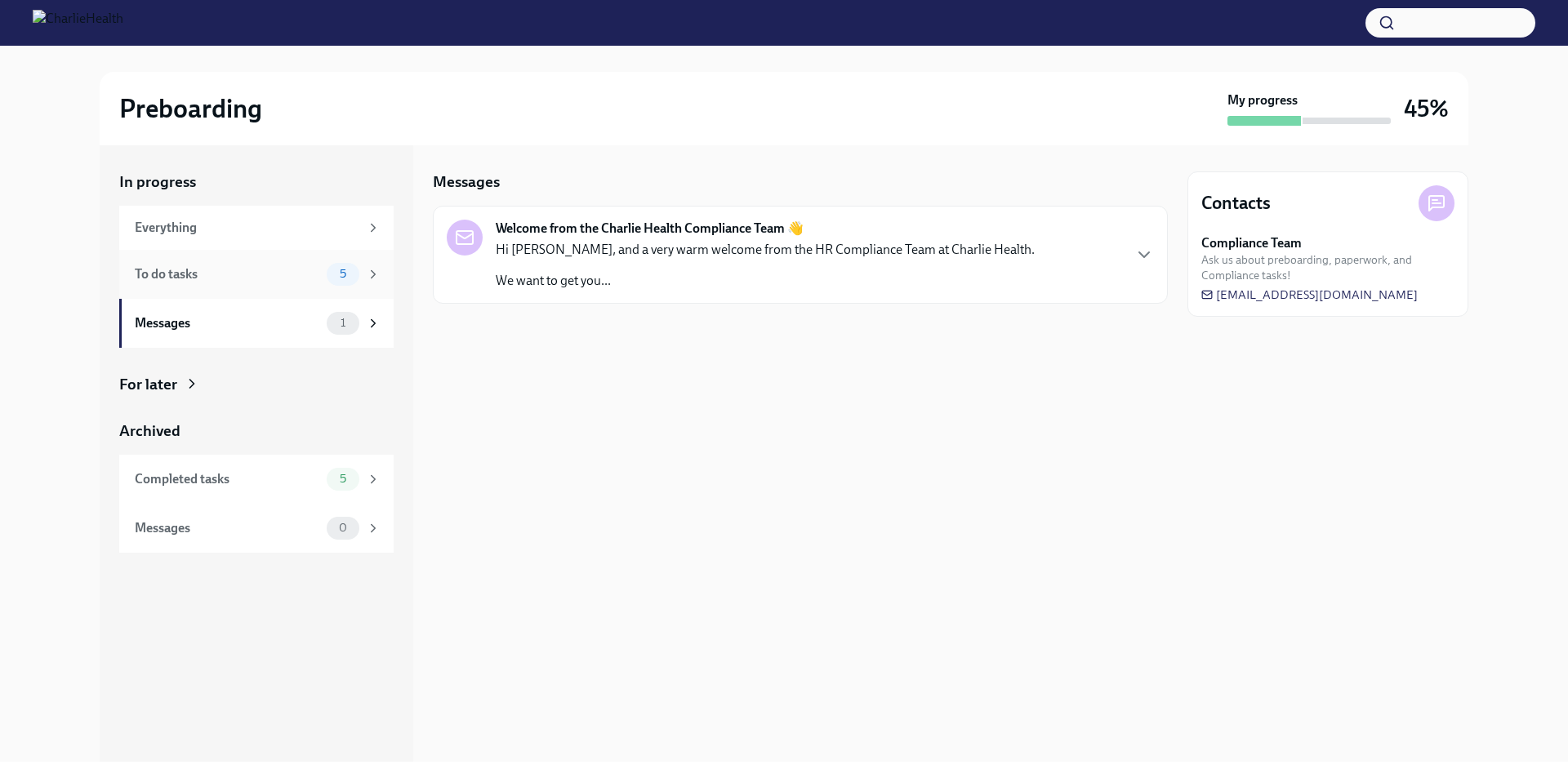
click at [213, 276] on div "To do tasks" at bounding box center [227, 274] width 186 height 18
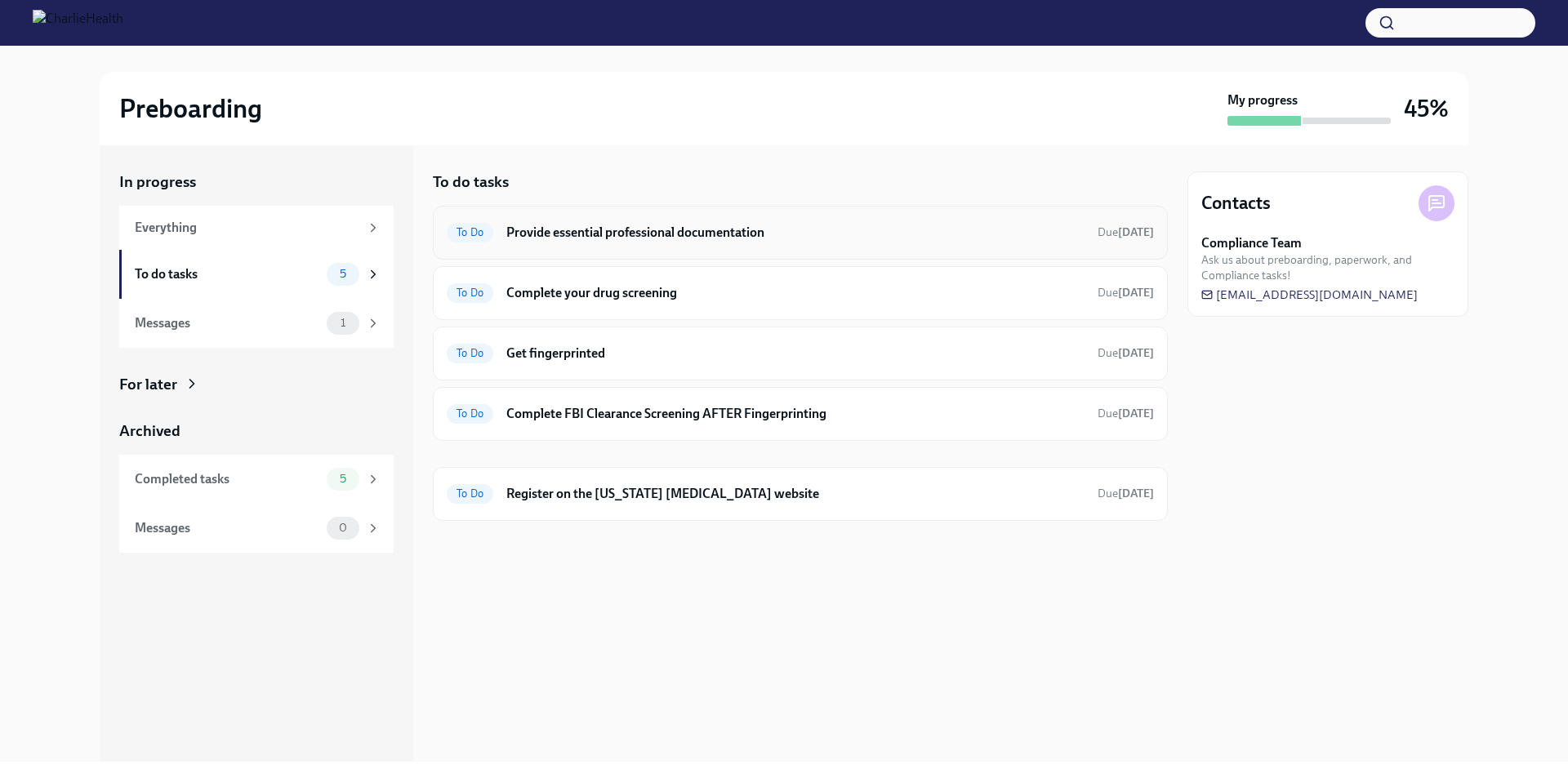
click at [688, 235] on h6 "Provide essential professional documentation" at bounding box center [795, 233] width 578 height 18
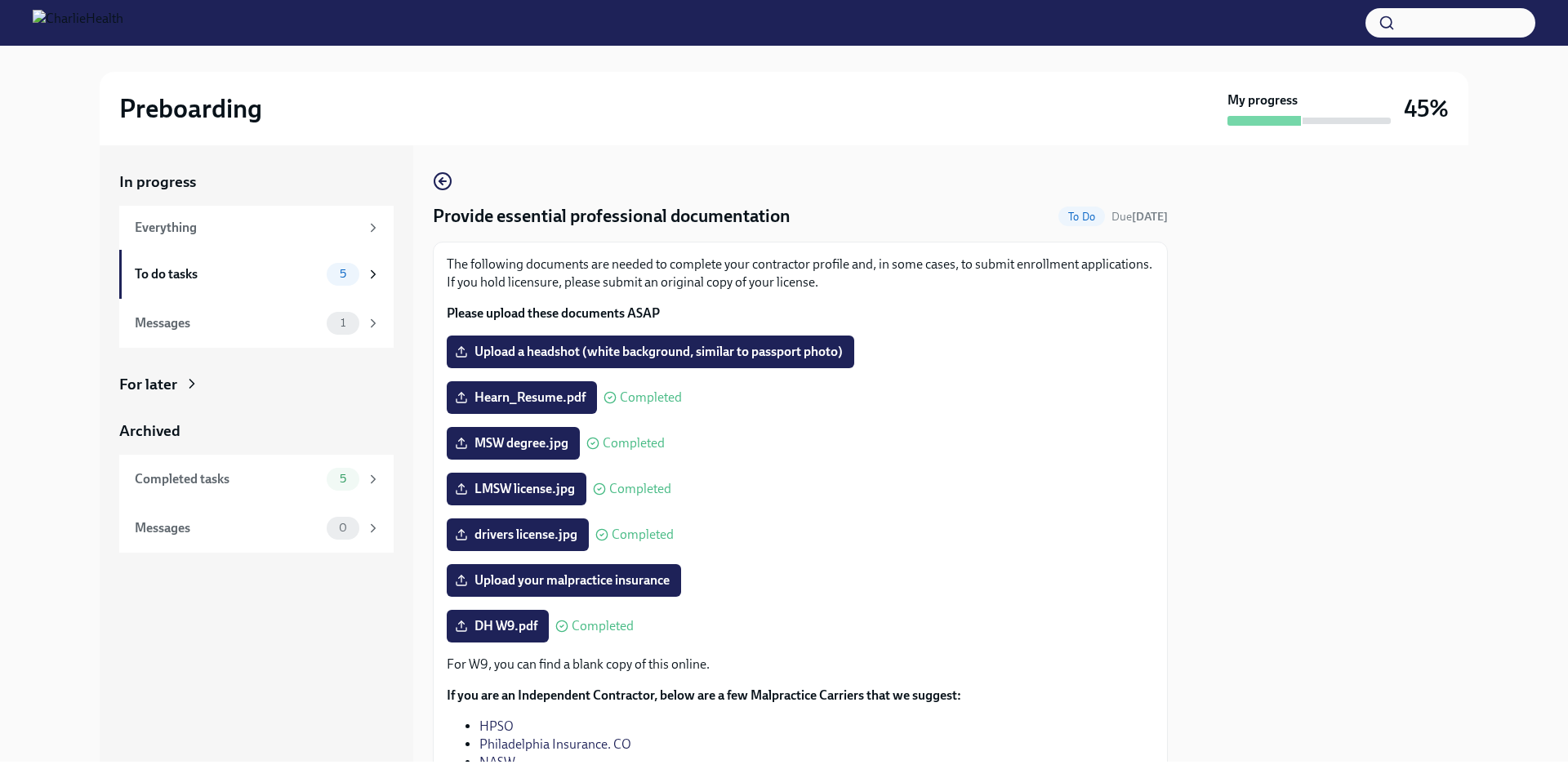
scroll to position [82, 0]
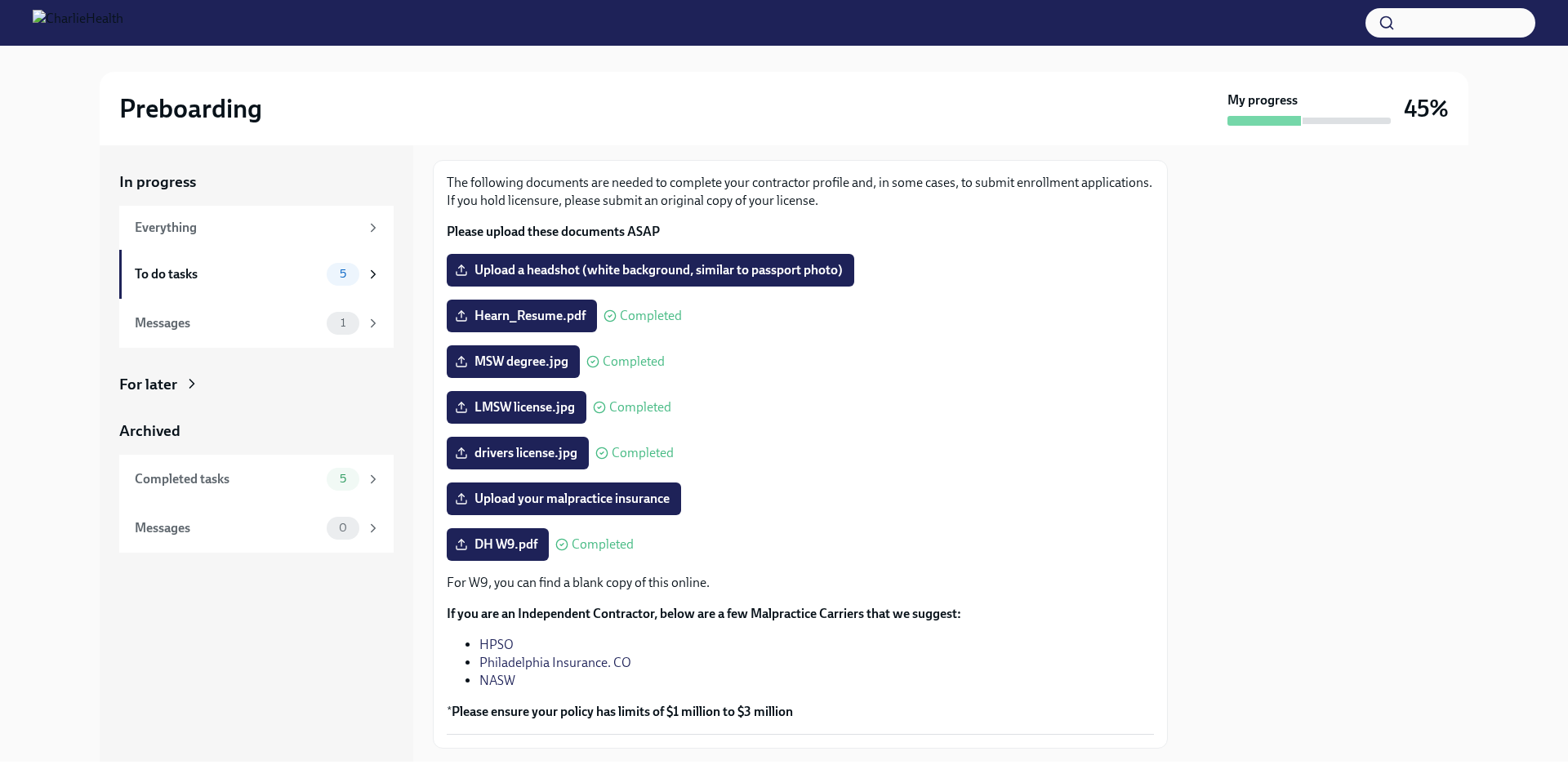
click at [1277, 312] on div at bounding box center [1328, 454] width 281 height 617
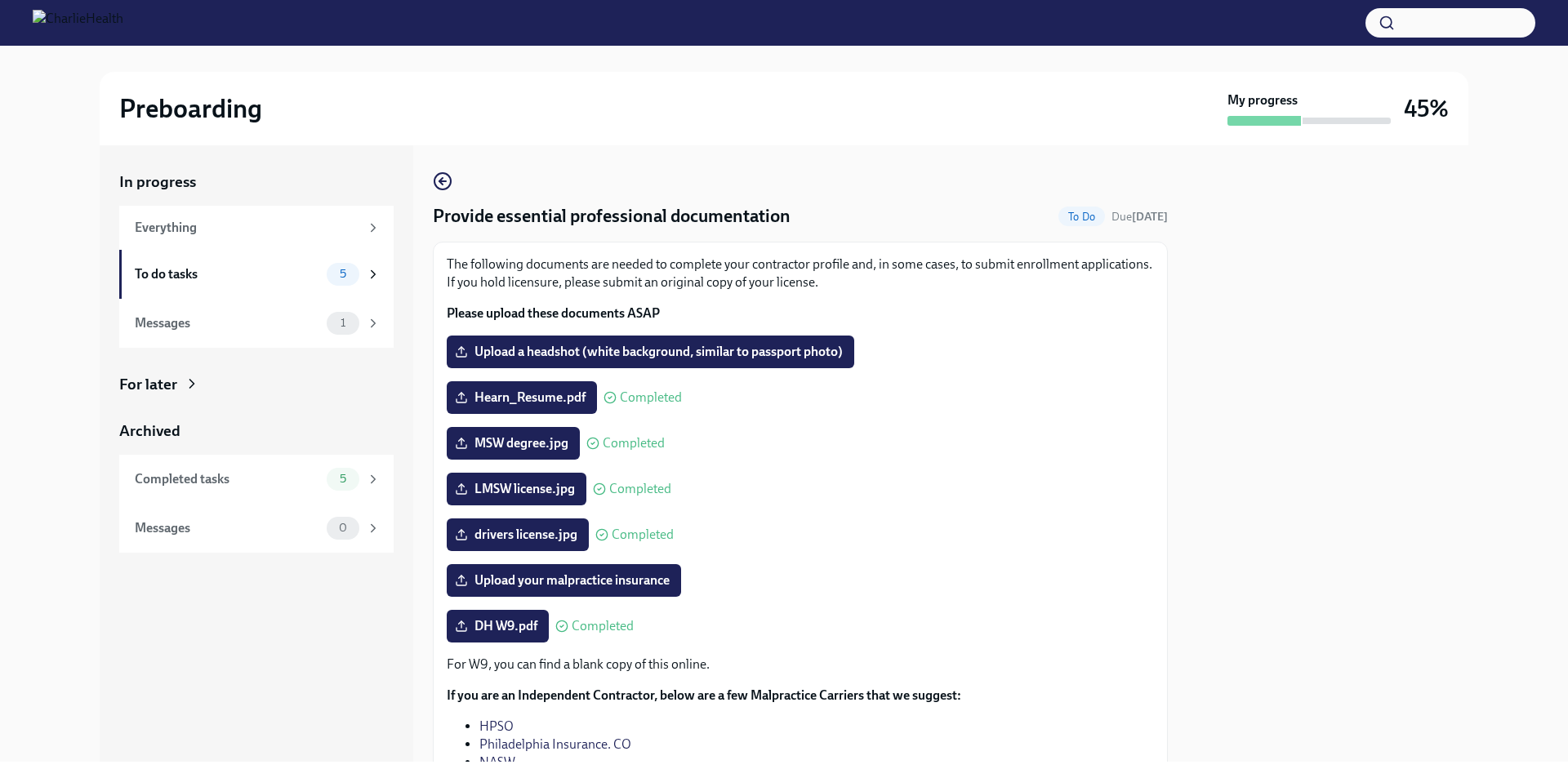
click at [1269, 256] on div at bounding box center [1328, 454] width 281 height 617
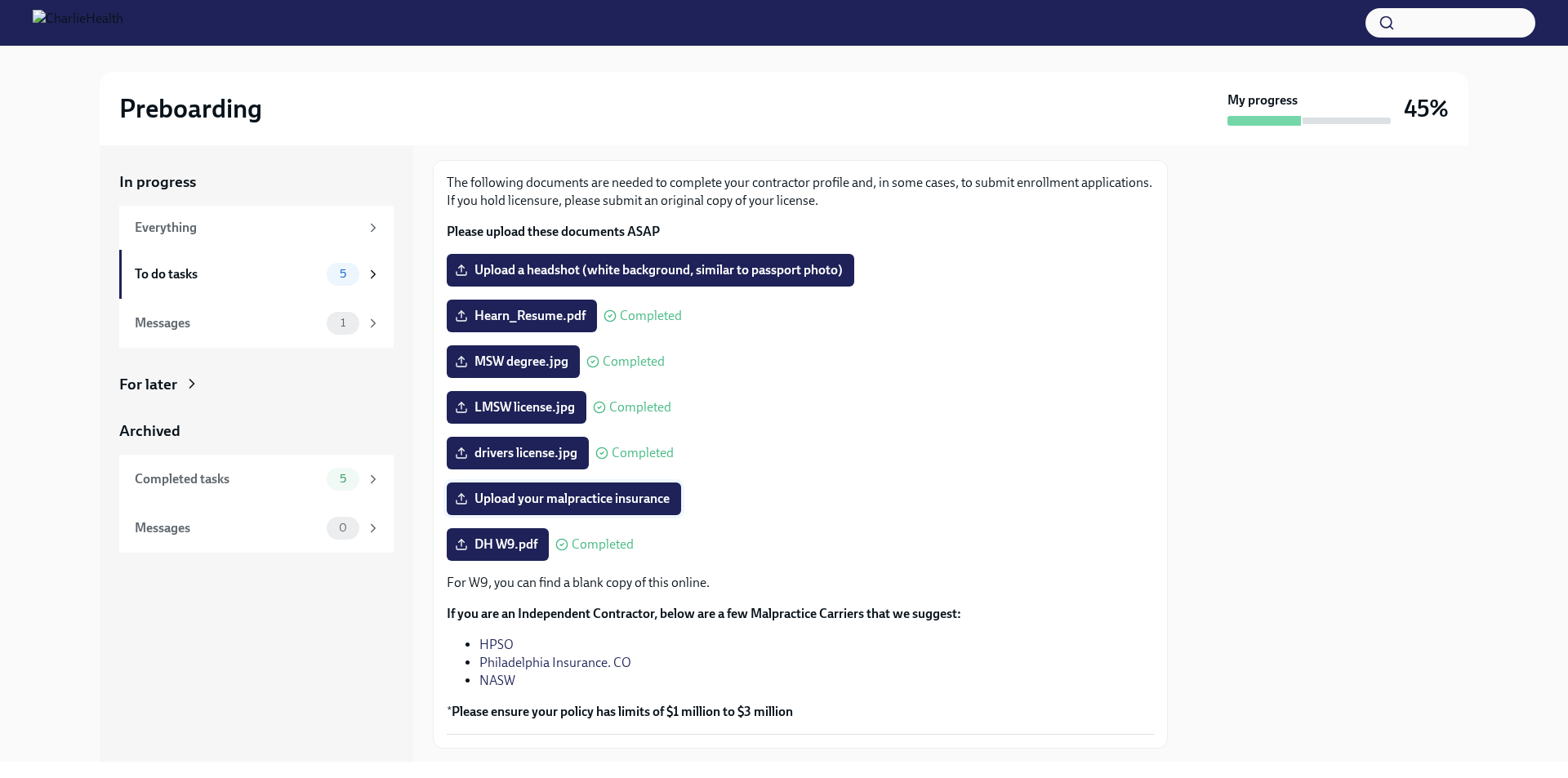
click at [623, 504] on span "Upload your malpractice insurance" at bounding box center [564, 499] width 212 height 16
click at [0, 0] on input "Upload your malpractice insurance" at bounding box center [0, 0] width 0 height 0
click at [805, 633] on div "For W9, you can find a blank copy of this online. If you are an Independent Con…" at bounding box center [800, 648] width 707 height 147
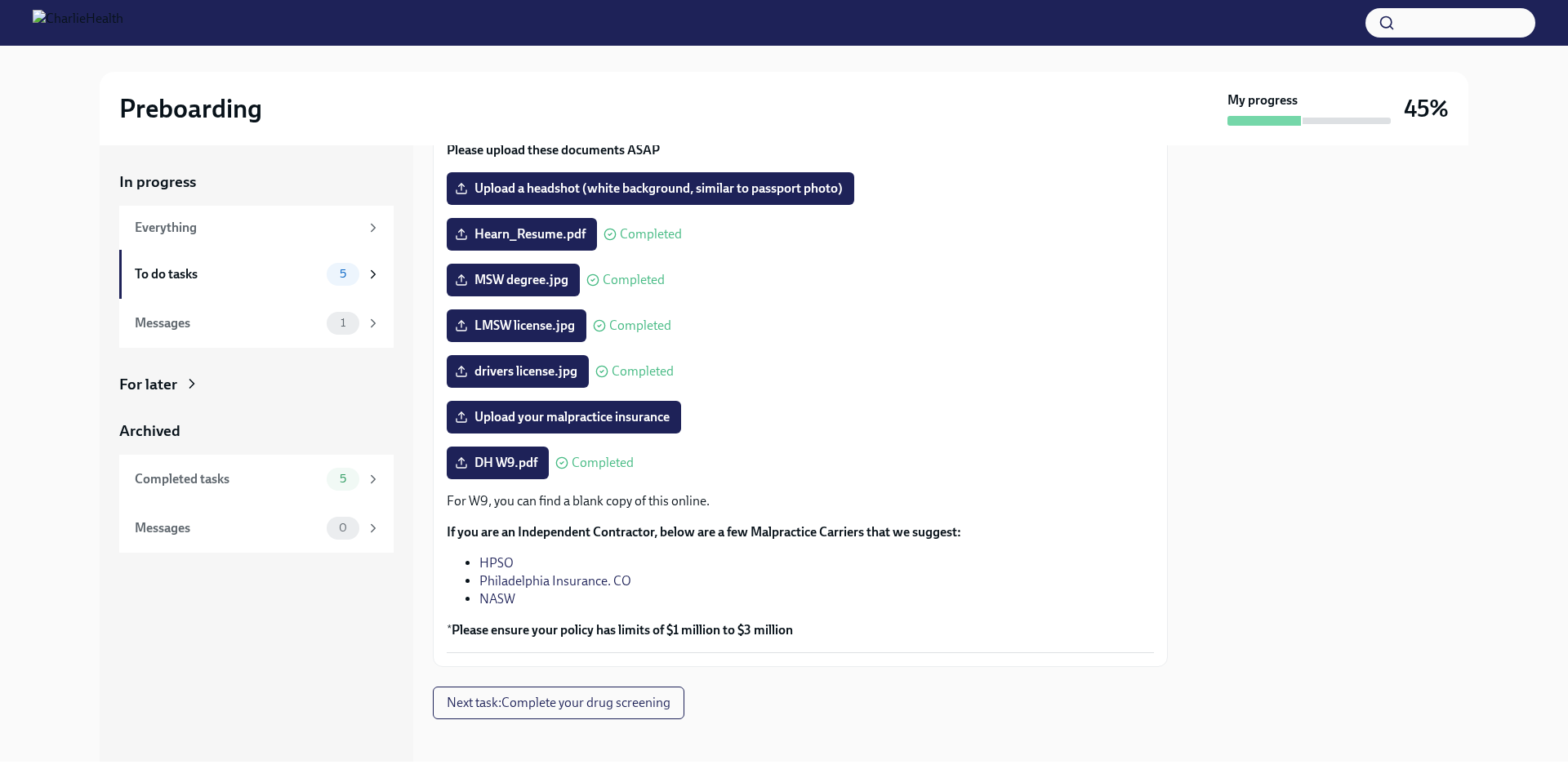
click at [556, 637] on strong "Please ensure your policy has limits of $1 million to $3 million" at bounding box center [622, 629] width 341 height 15
click at [629, 198] on label "Upload a headshot (white background, similar to passport photo)" at bounding box center [650, 188] width 408 height 33
click at [0, 0] on input "Upload a headshot (white background, similar to passport photo)" at bounding box center [0, 0] width 0 height 0
click at [593, 180] on span "Upload a headshot (white background, similar to passport photo)" at bounding box center [650, 188] width 385 height 16
click at [0, 0] on input "Upload a headshot (white background, similar to passport photo)" at bounding box center [0, 0] width 0 height 0
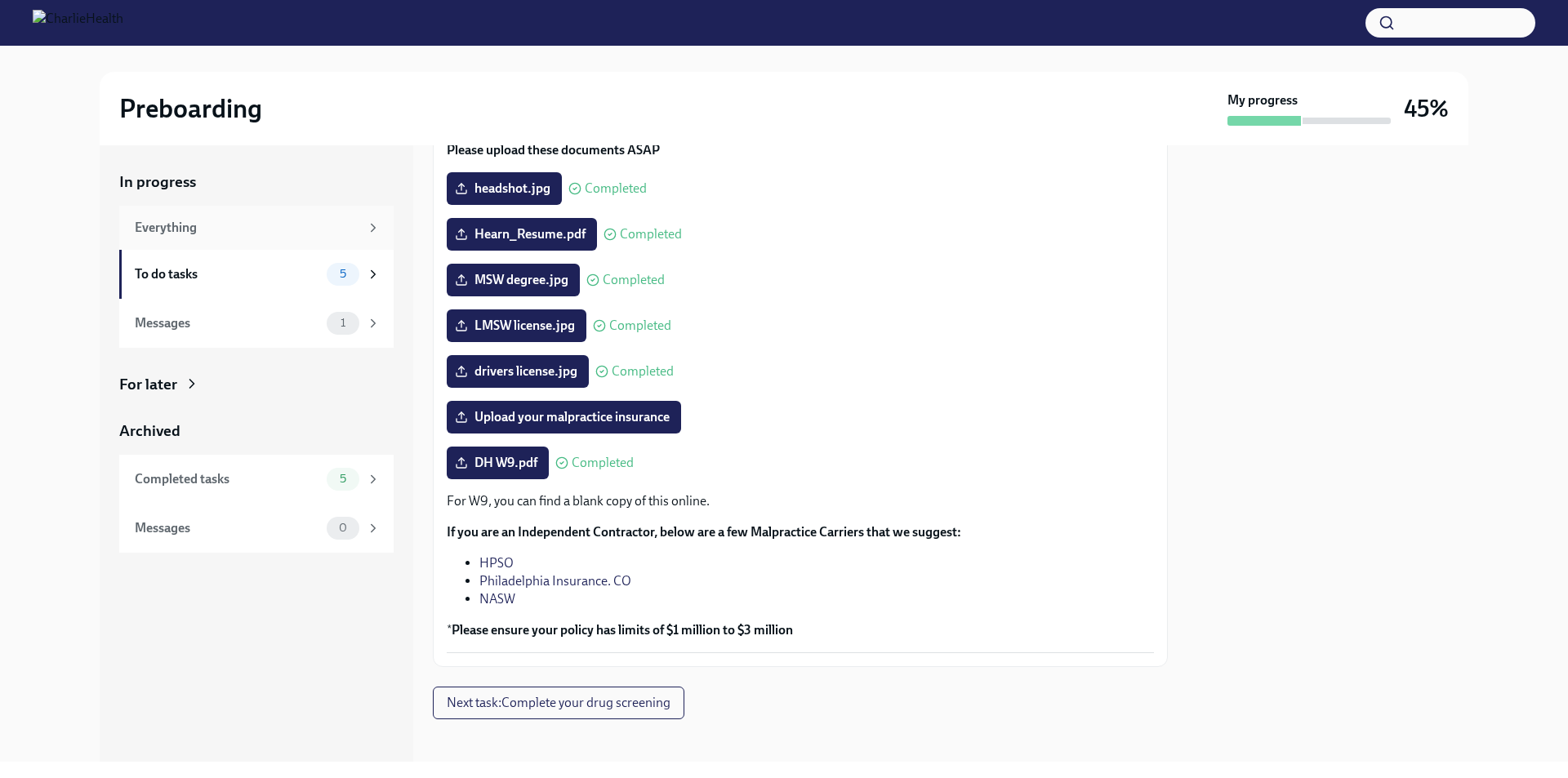
click at [177, 229] on div "Everything" at bounding box center [247, 228] width 225 height 18
